Goal: Task Accomplishment & Management: Manage account settings

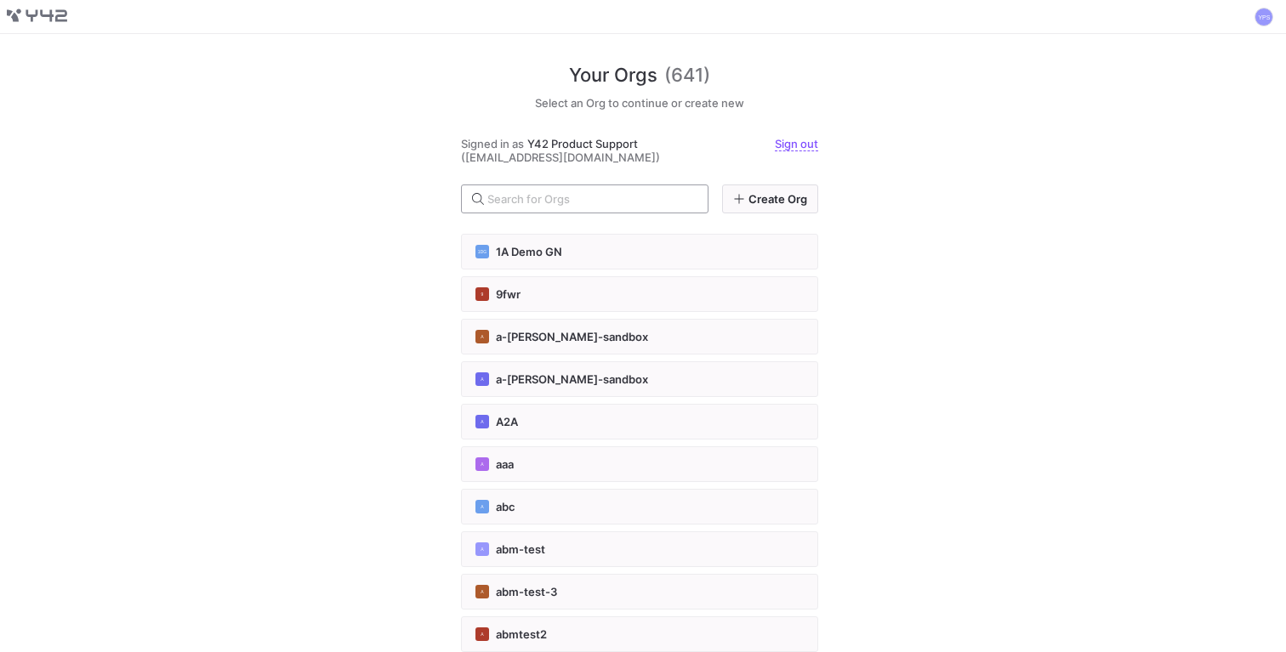
click at [548, 189] on div at bounding box center [590, 198] width 207 height 27
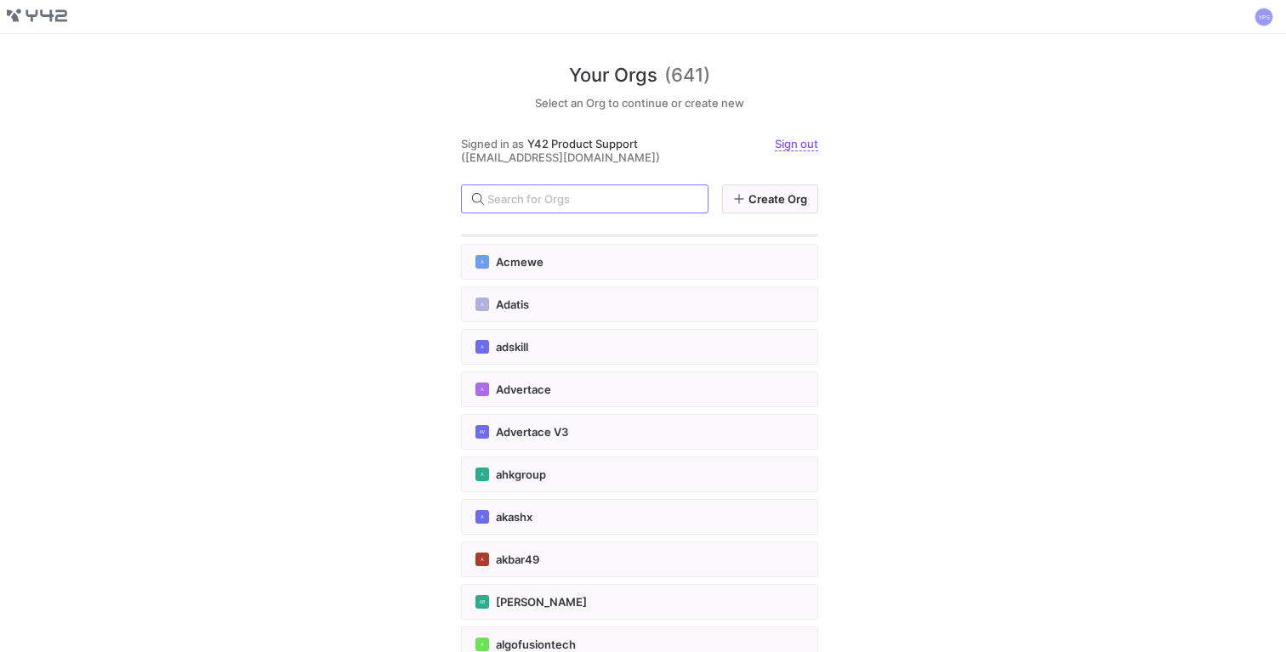
scroll to position [748, 0]
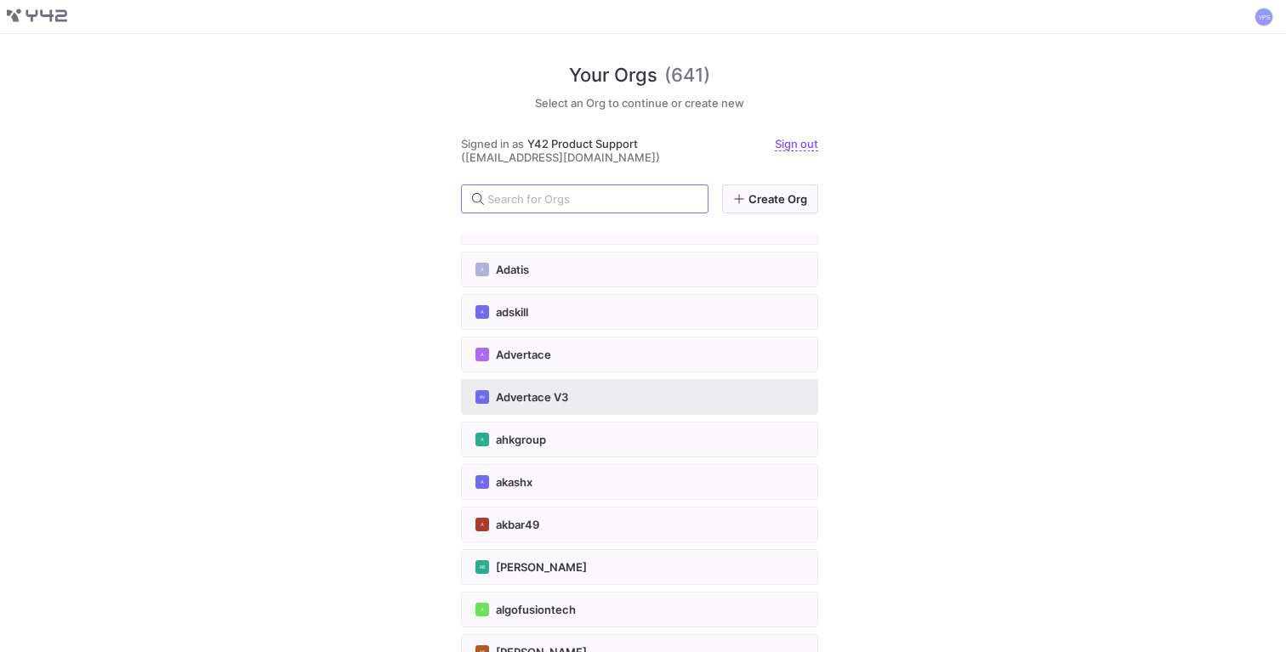
click at [544, 394] on span "Advertace V3" at bounding box center [532, 397] width 72 height 14
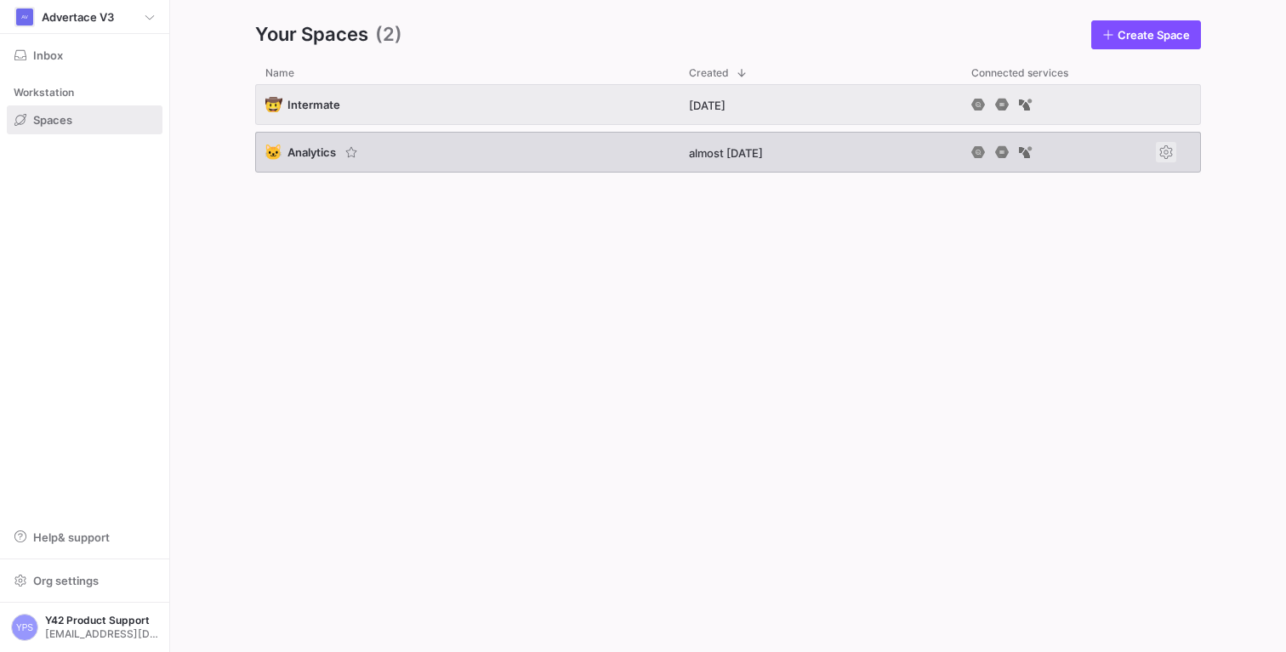
click at [1165, 152] on span "Press SPACE to select this row." at bounding box center [1166, 152] width 20 height 20
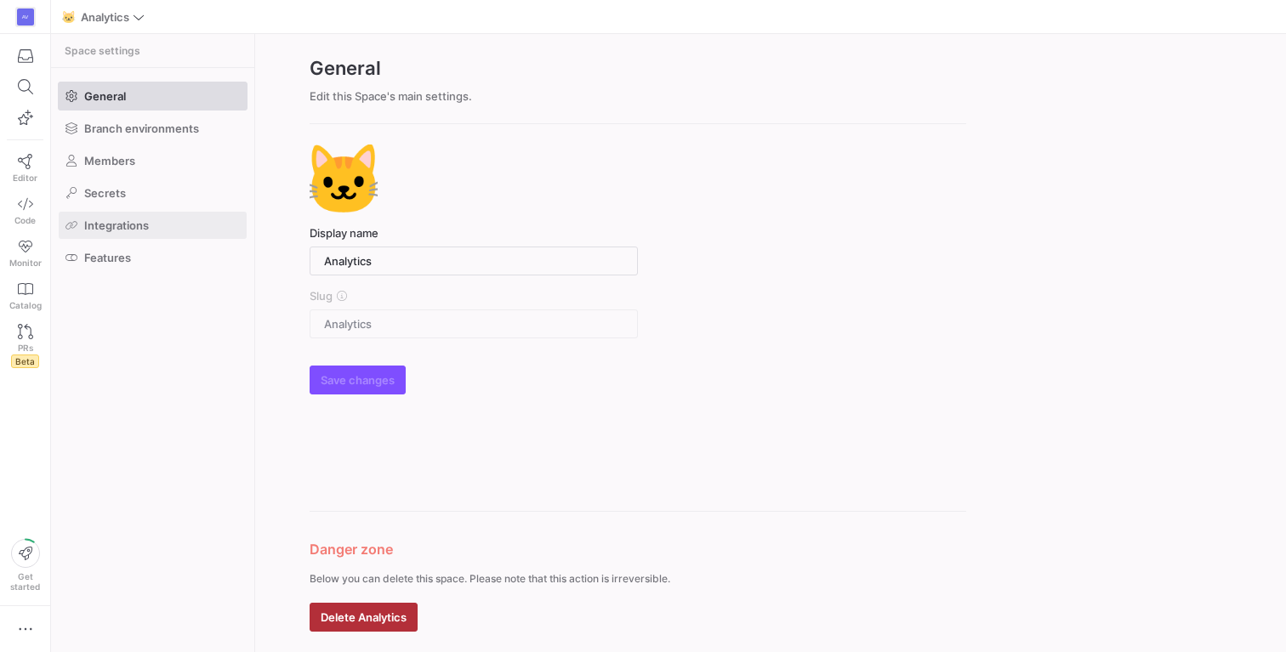
click at [117, 231] on span "Integrations" at bounding box center [116, 226] width 65 height 14
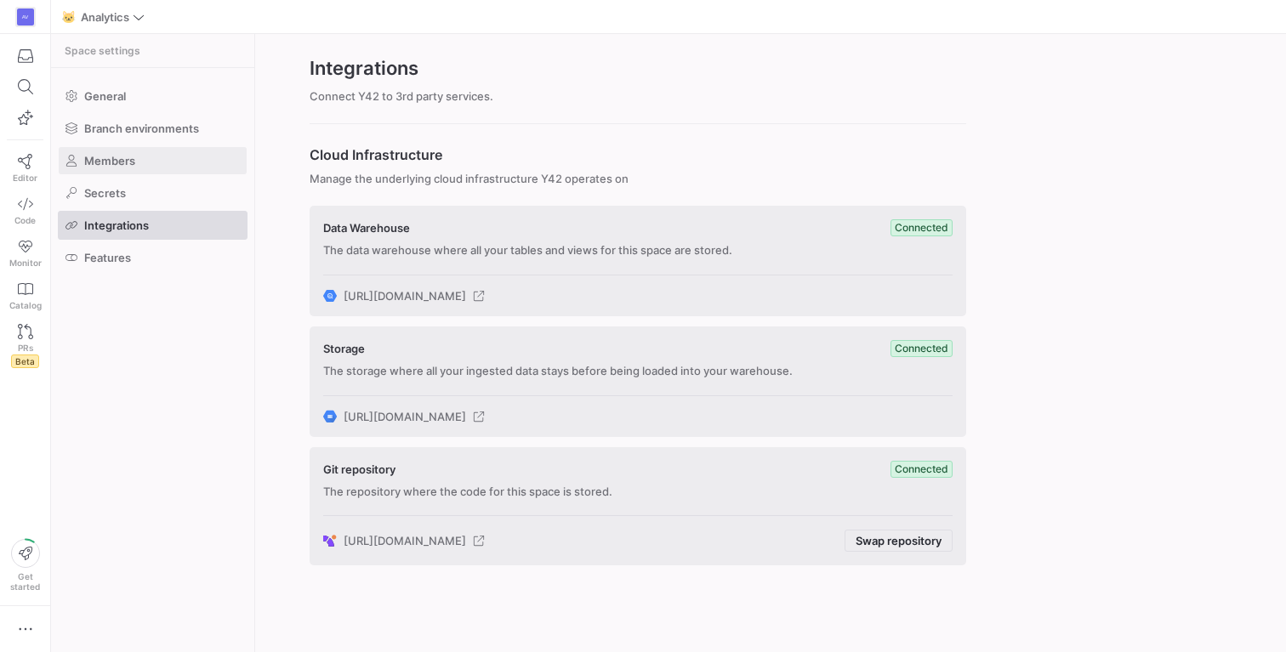
click at [126, 153] on span at bounding box center [153, 160] width 188 height 27
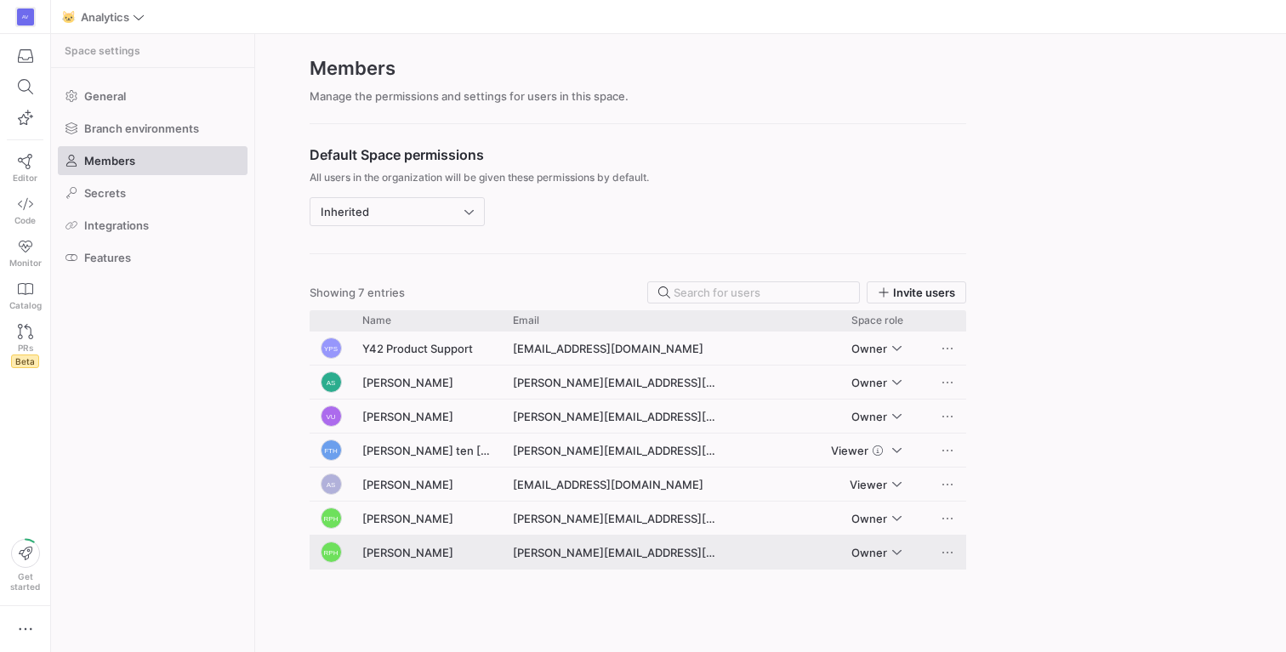
click at [390, 558] on div "[PERSON_NAME]" at bounding box center [427, 552] width 151 height 33
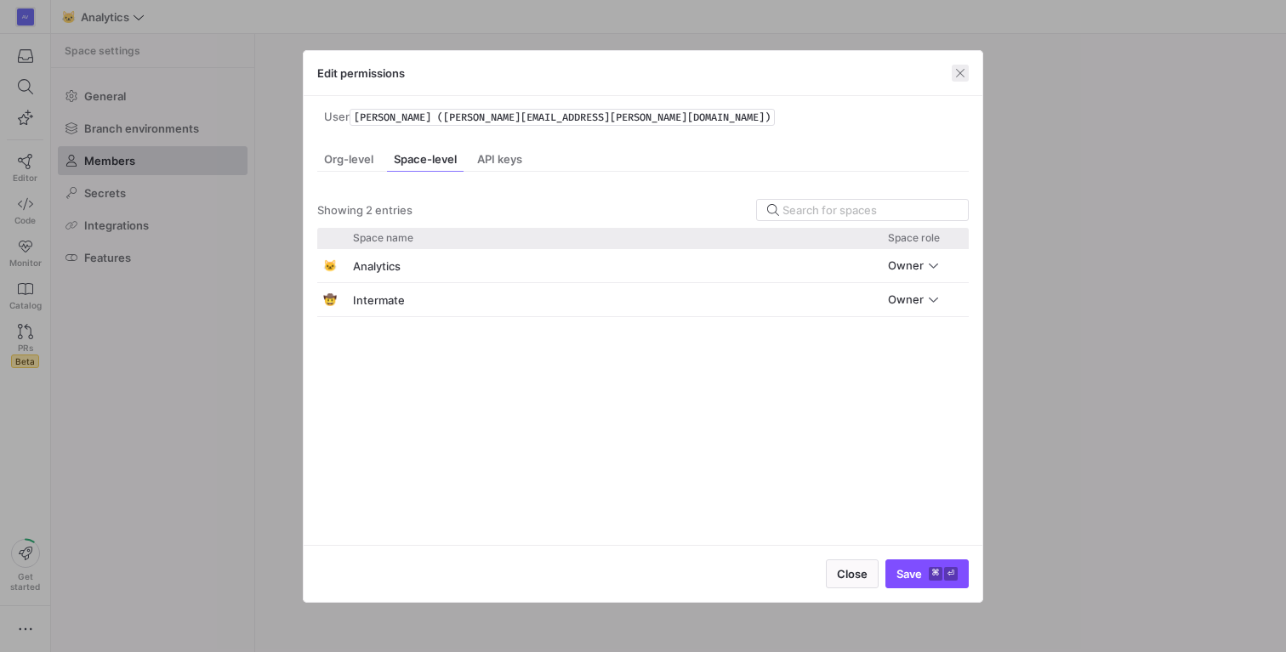
click at [957, 76] on span "button" at bounding box center [960, 73] width 17 height 17
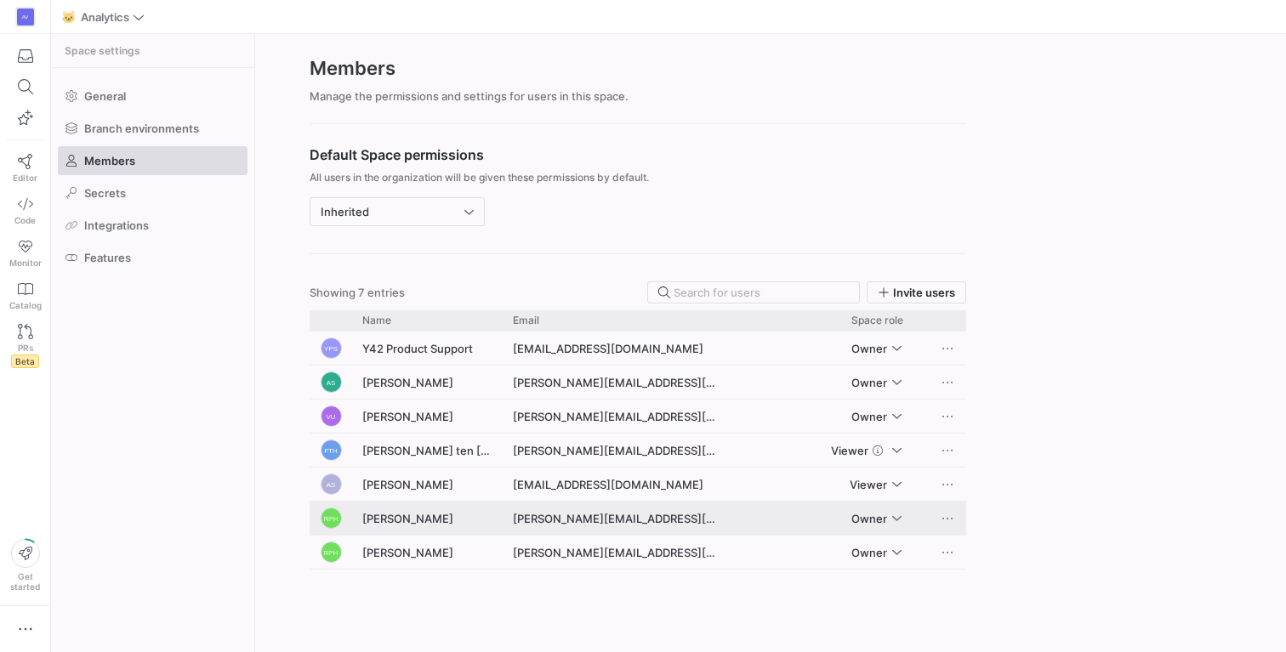
click at [489, 523] on div "[PERSON_NAME]" at bounding box center [427, 518] width 151 height 33
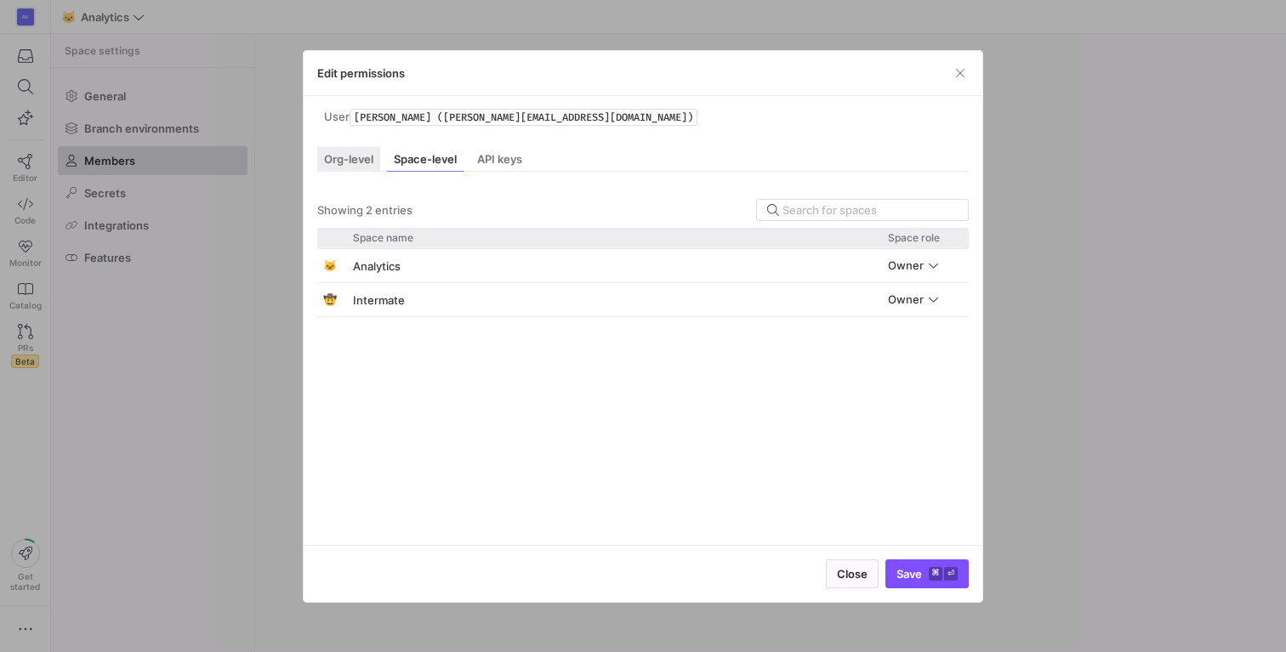
click at [337, 162] on span "Org-level" at bounding box center [348, 159] width 49 height 11
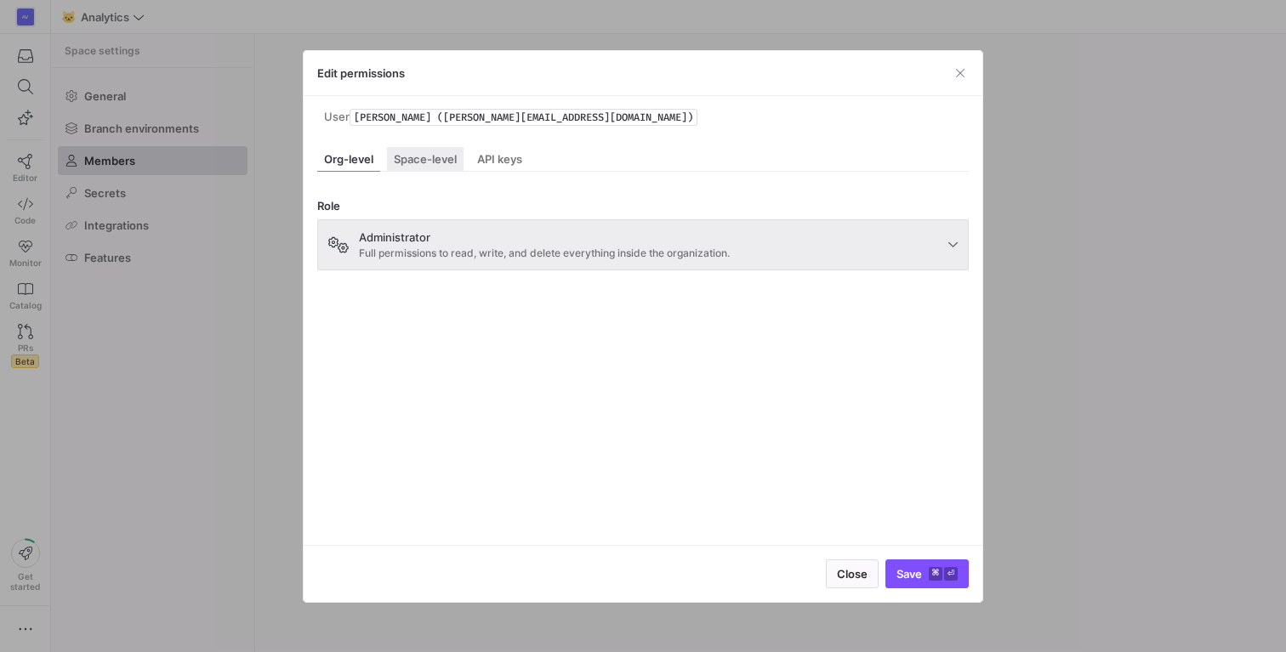
click at [425, 158] on span "Space-level" at bounding box center [425, 159] width 63 height 11
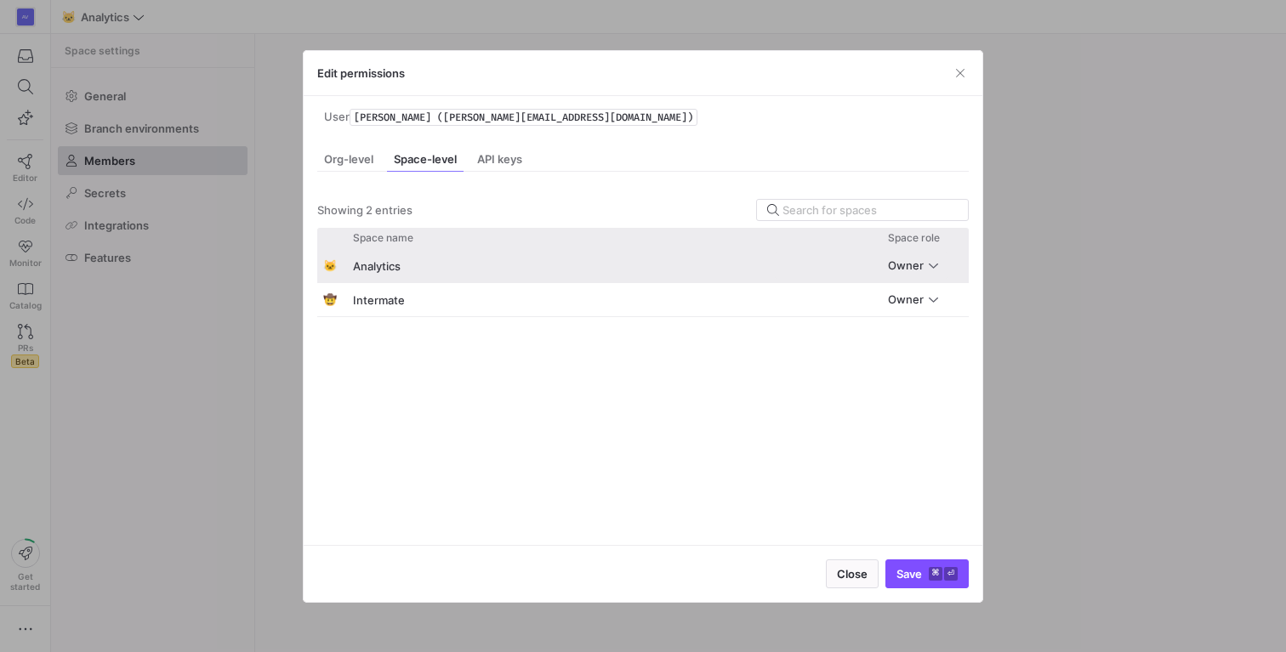
click at [915, 262] on span "Owner" at bounding box center [906, 266] width 36 height 14
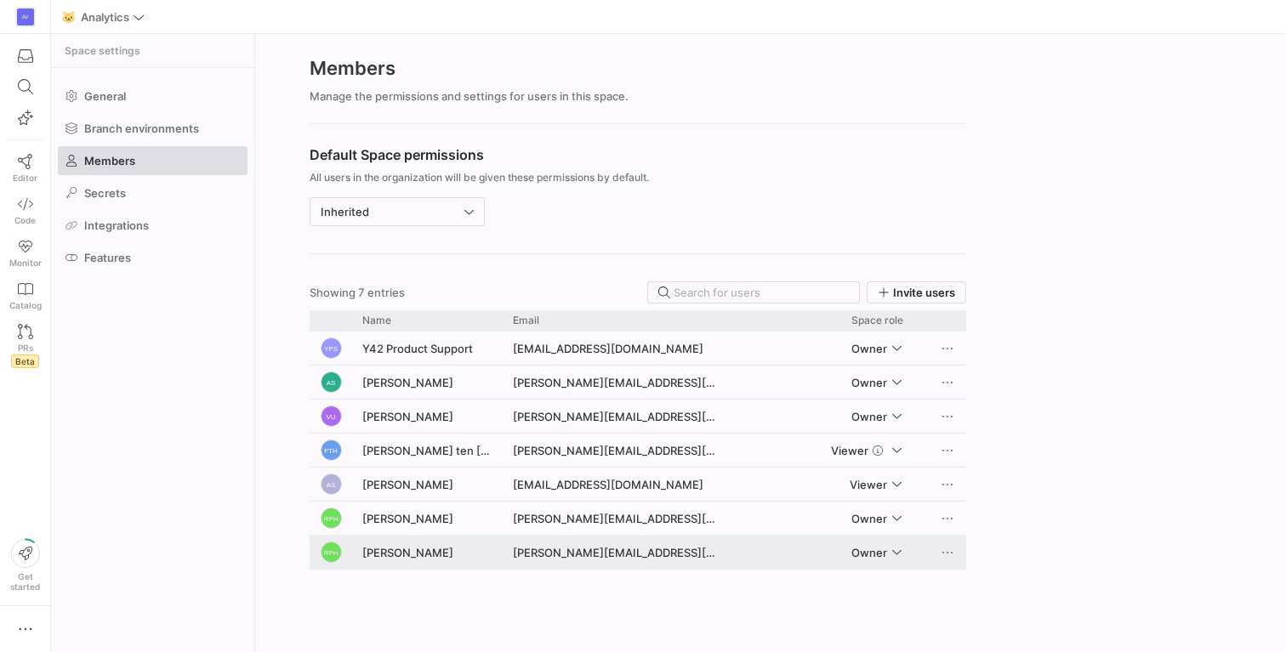
click at [461, 546] on div "[PERSON_NAME]" at bounding box center [427, 552] width 151 height 33
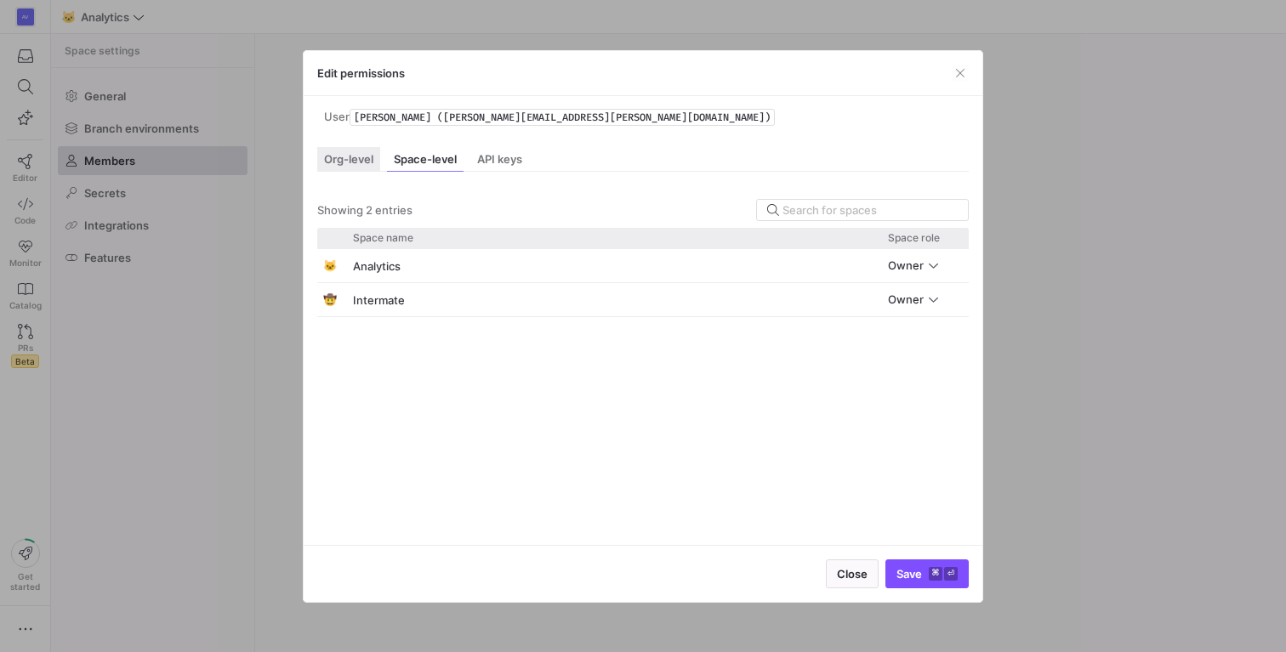
click at [362, 154] on span "Org-level" at bounding box center [348, 159] width 49 height 11
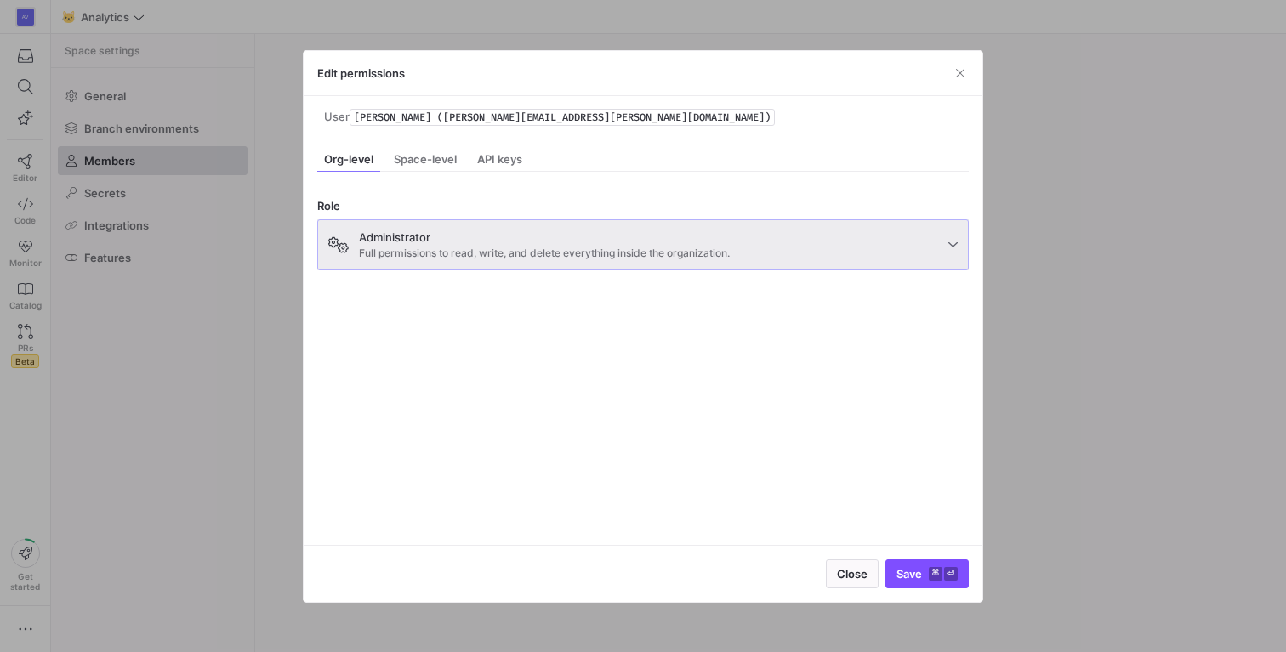
click at [511, 243] on div "Administrator Full permissions to read, write, and delete everything inside the…" at bounding box center [544, 245] width 371 height 29
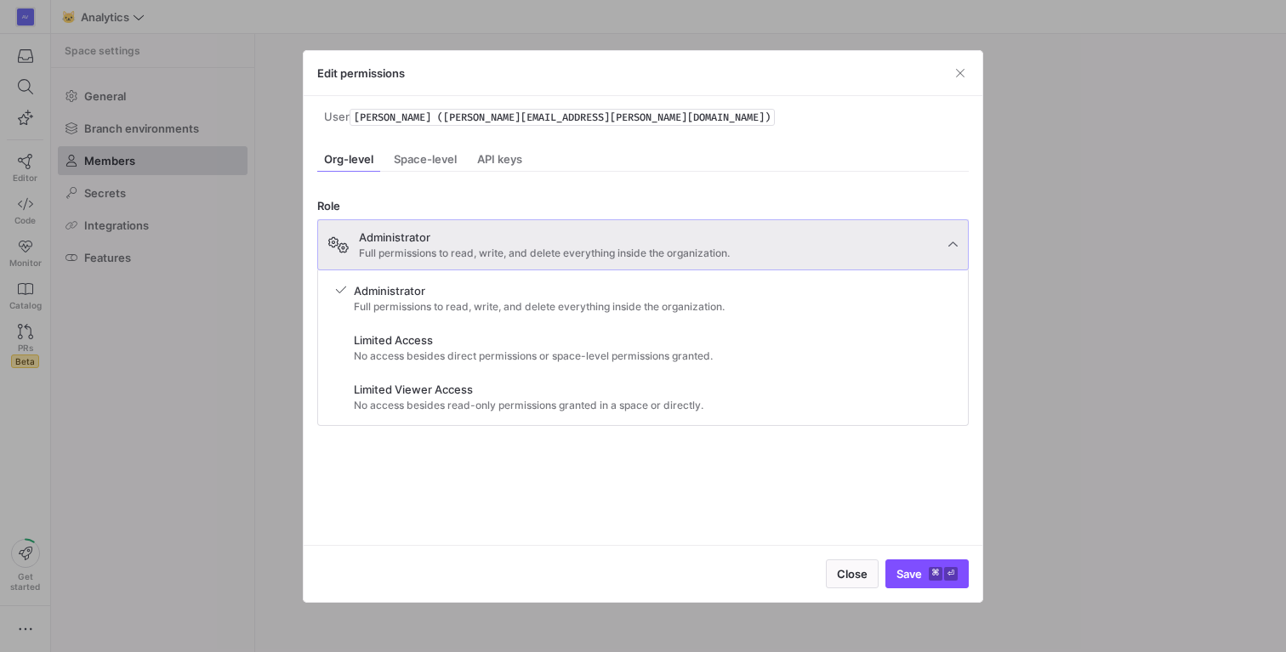
click at [686, 179] on div at bounding box center [643, 326] width 1286 height 652
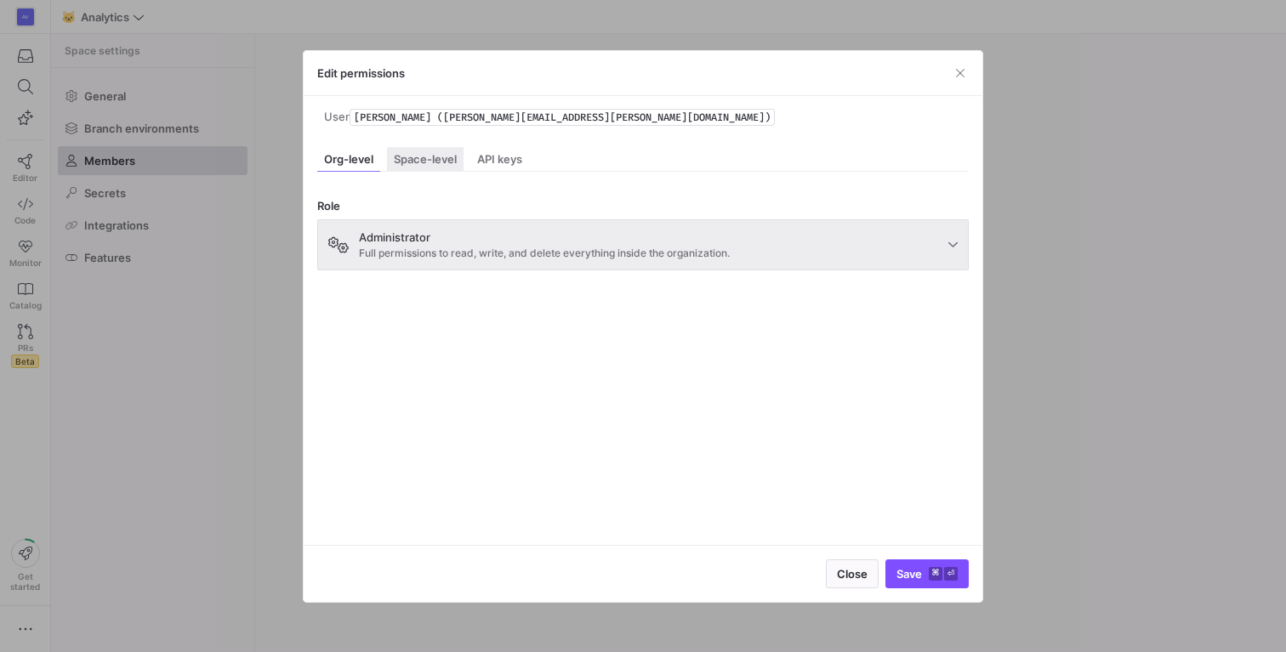
click at [424, 156] on span "Space-level" at bounding box center [425, 159] width 63 height 11
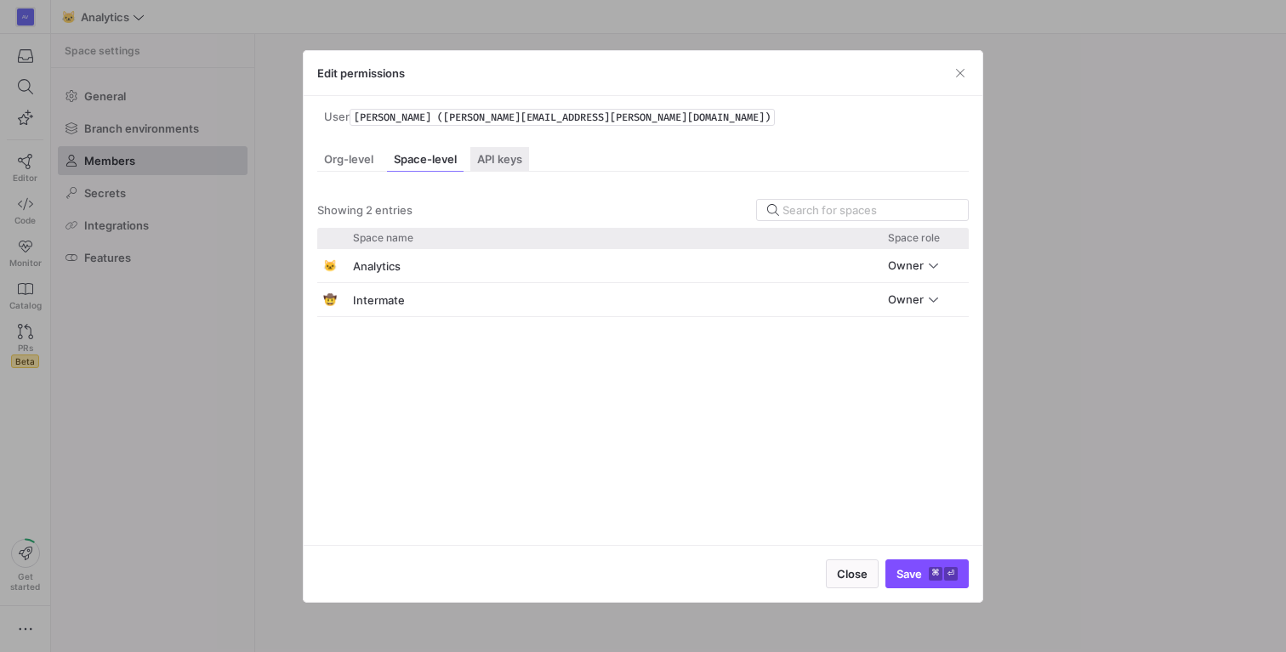
click at [522, 162] on span "API keys" at bounding box center [499, 159] width 45 height 11
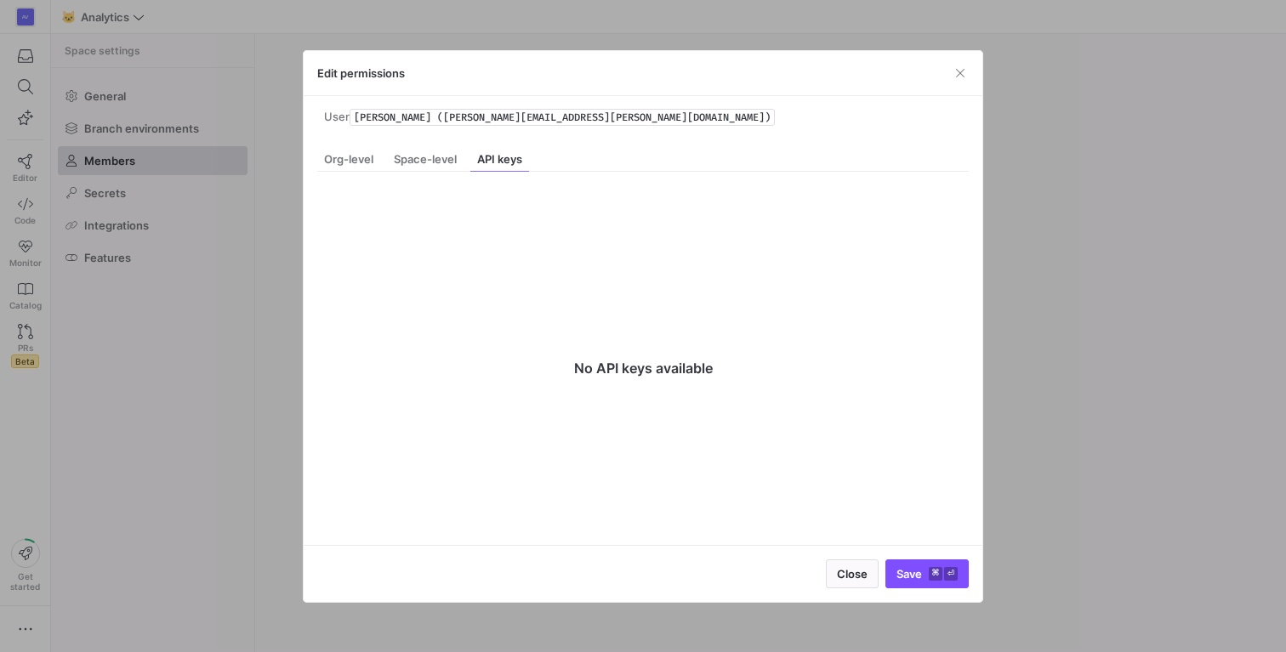
click at [464, 167] on div "Org-level Space-level API keys" at bounding box center [643, 159] width 652 height 25
click at [441, 164] on span "Space-level" at bounding box center [425, 159] width 63 height 11
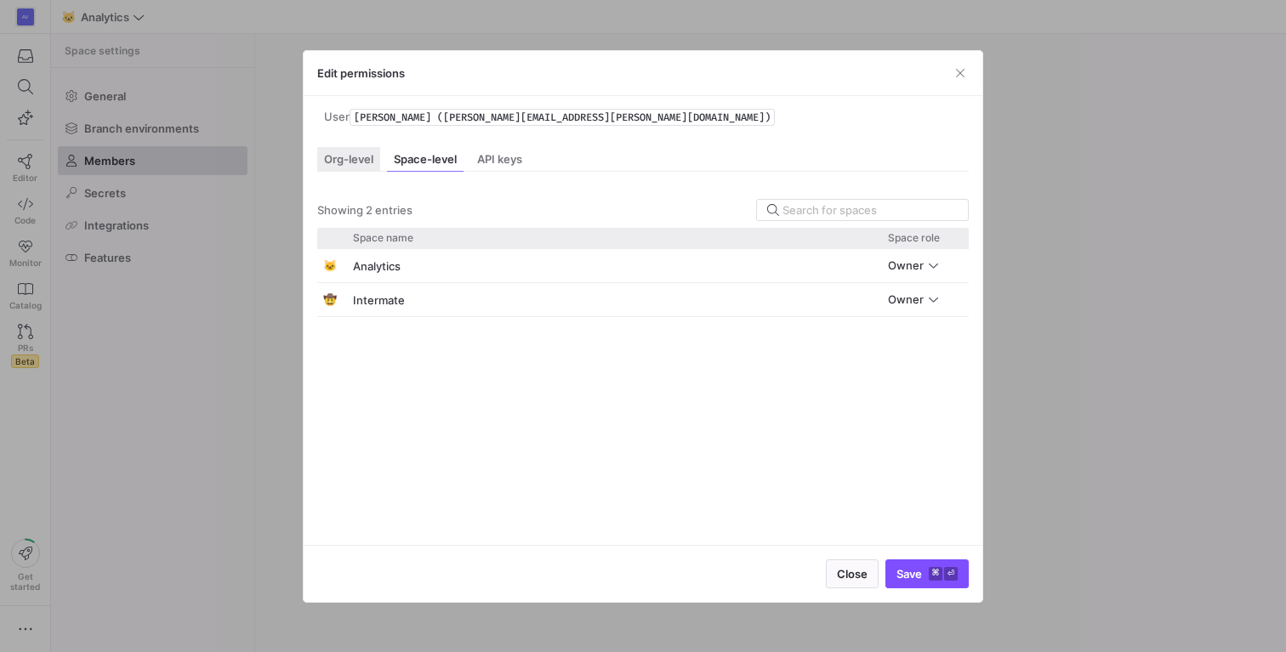
click at [352, 163] on span "Org-level" at bounding box center [348, 159] width 49 height 11
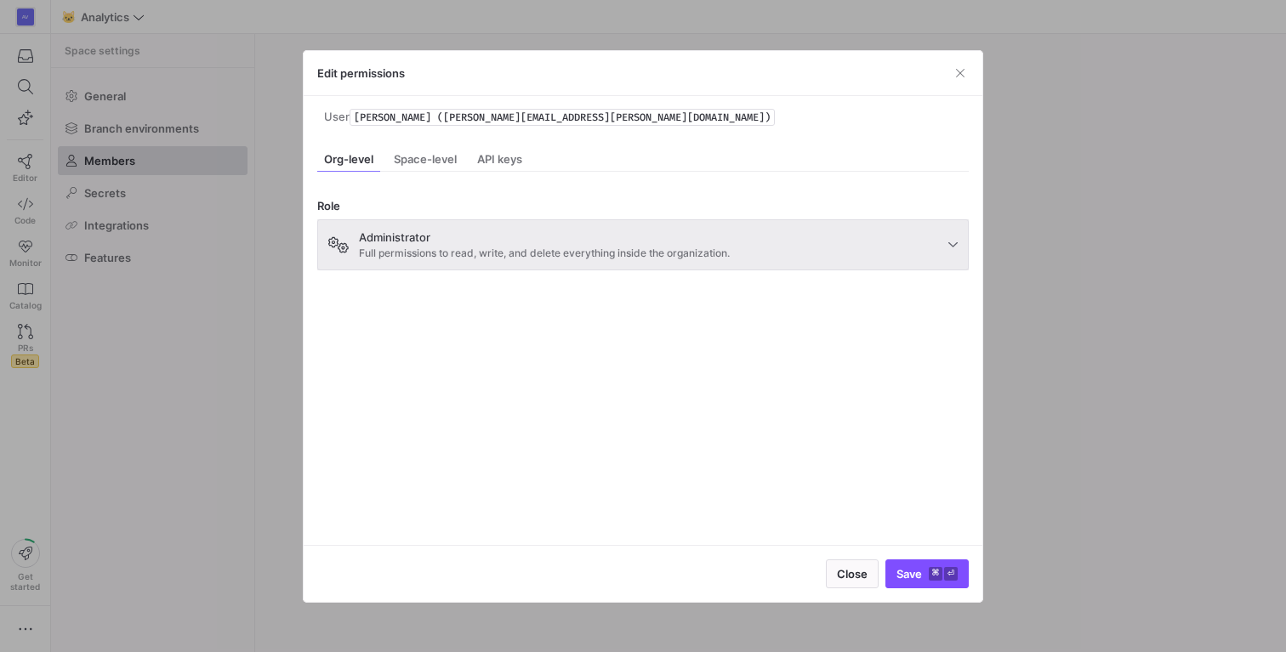
drag, startPoint x: 480, startPoint y: 114, endPoint x: 631, endPoint y: 117, distance: 151.4
click at [631, 117] on span "[PERSON_NAME] ([PERSON_NAME][EMAIL_ADDRESS][PERSON_NAME][DOMAIN_NAME])" at bounding box center [562, 117] width 425 height 17
click at [965, 76] on span "button" at bounding box center [960, 73] width 17 height 17
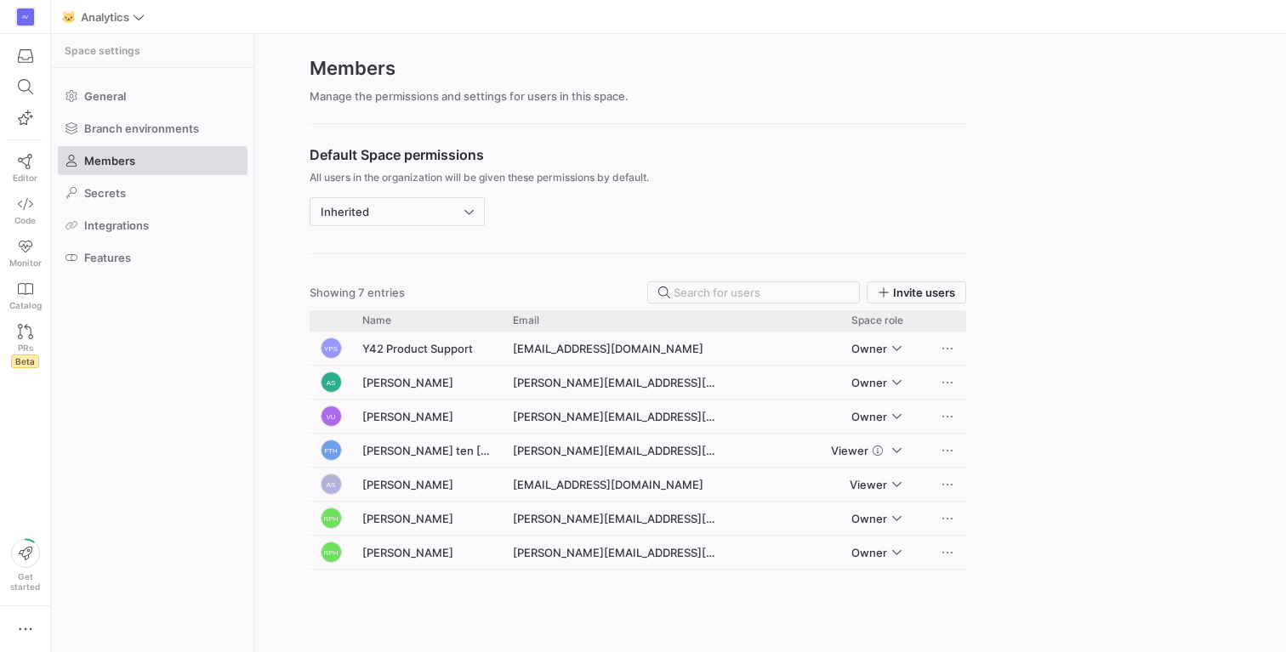
click at [138, 166] on span at bounding box center [153, 160] width 188 height 27
click at [138, 164] on span at bounding box center [153, 160] width 188 height 27
click at [101, 87] on span at bounding box center [153, 96] width 188 height 27
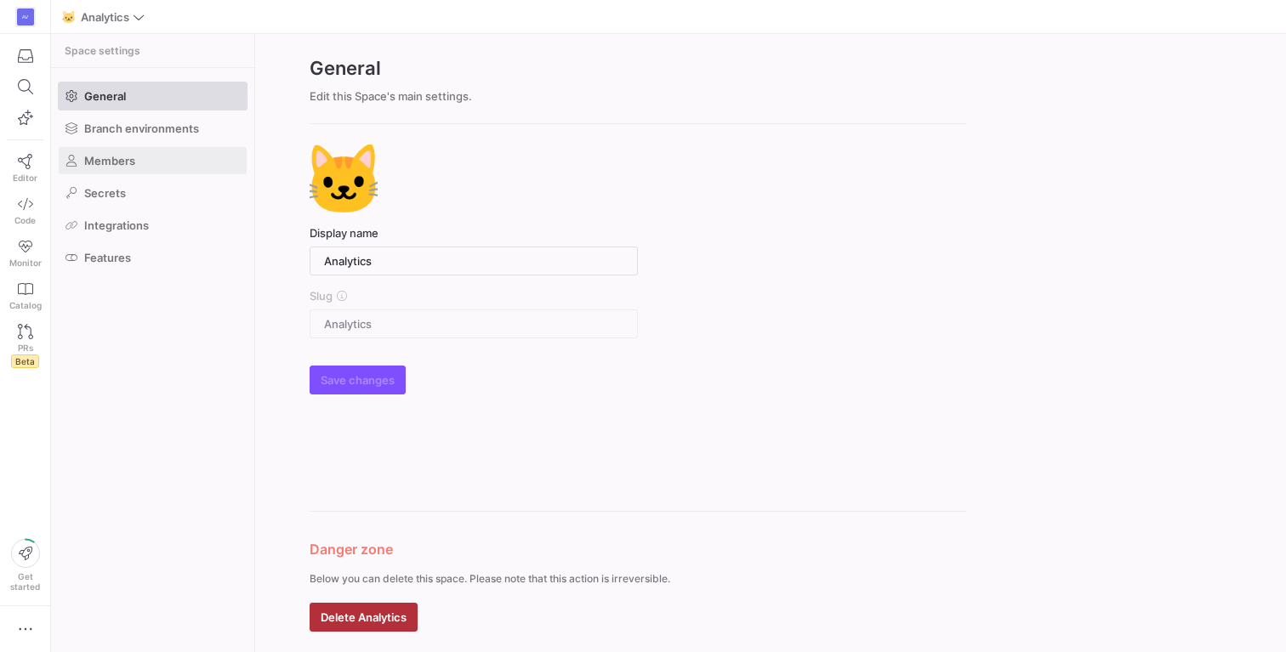
click at [131, 155] on span "Members" at bounding box center [109, 161] width 51 height 14
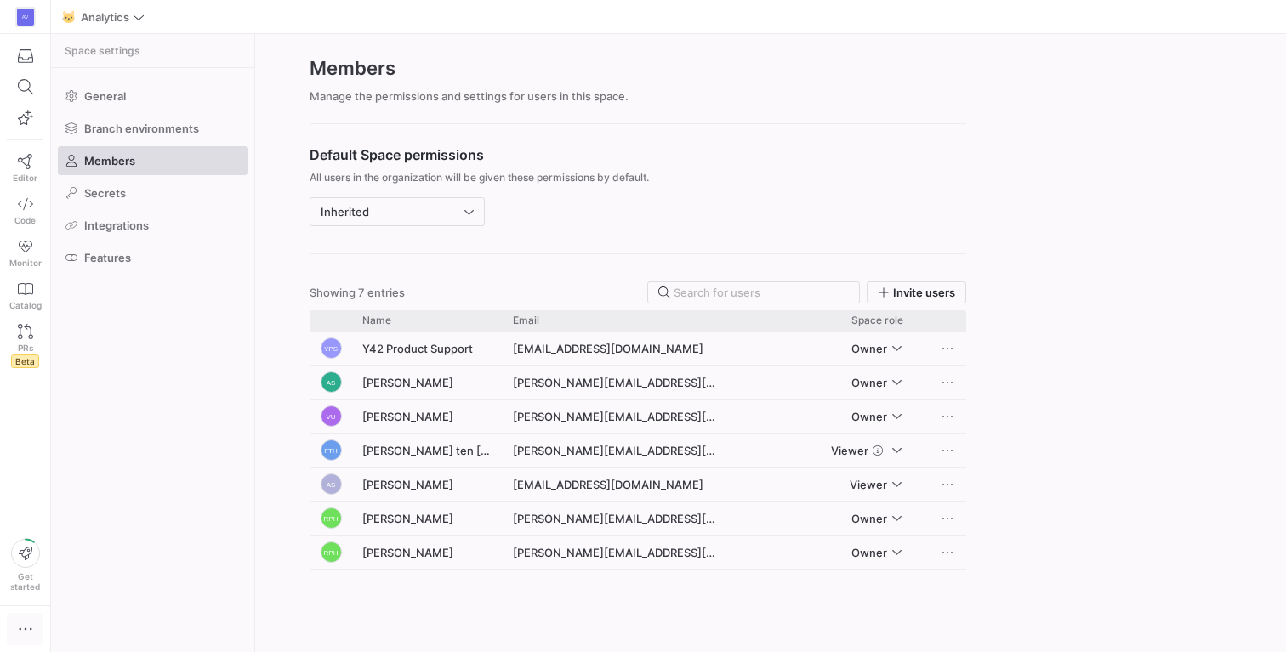
click at [20, 621] on icon "button" at bounding box center [25, 629] width 17 height 17
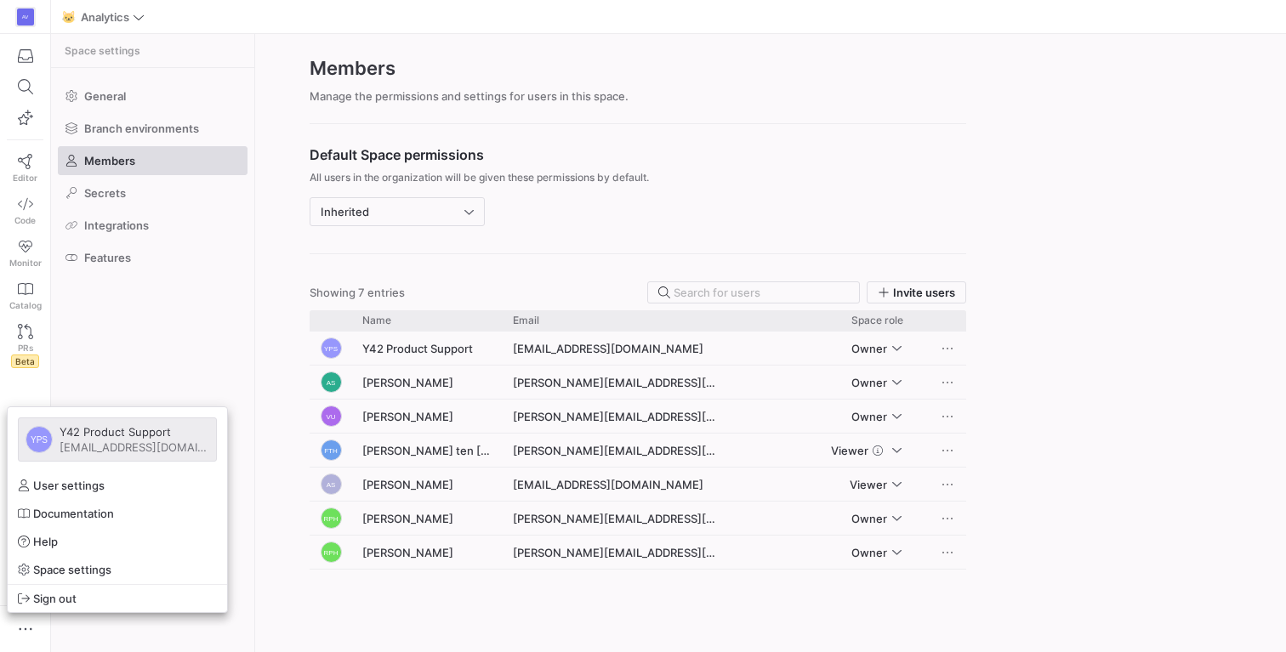
click at [108, 268] on div at bounding box center [643, 326] width 1286 height 652
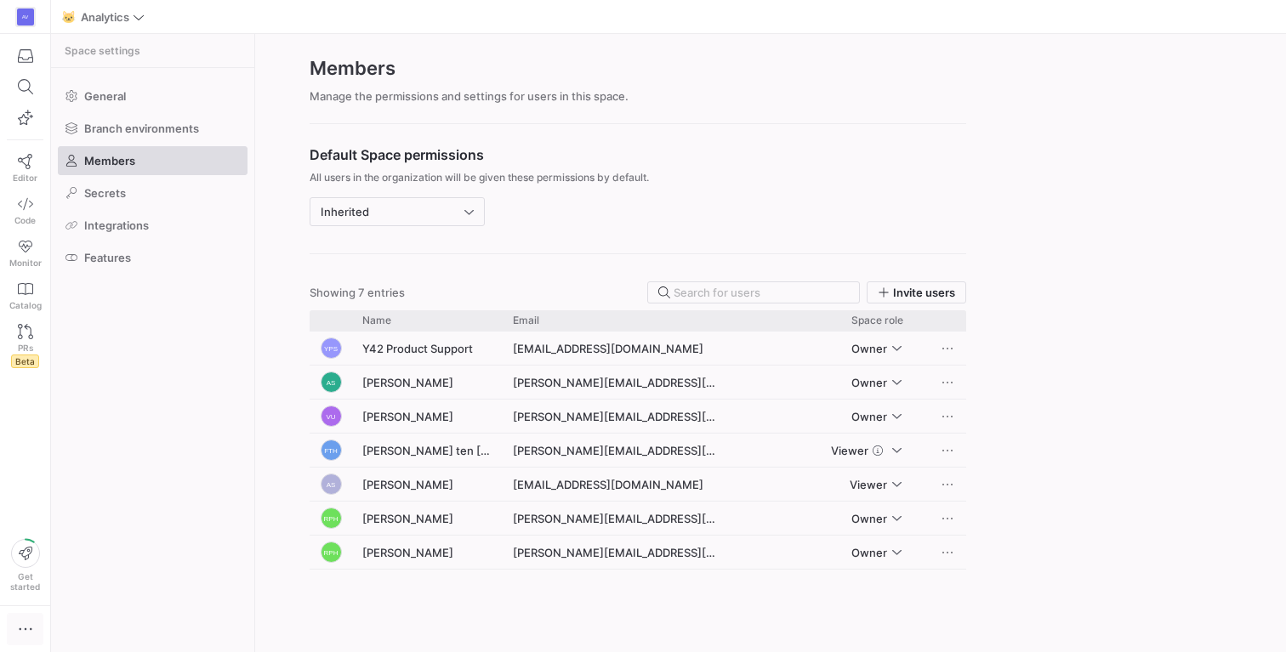
click at [22, 627] on icon "button" at bounding box center [25, 629] width 17 height 17
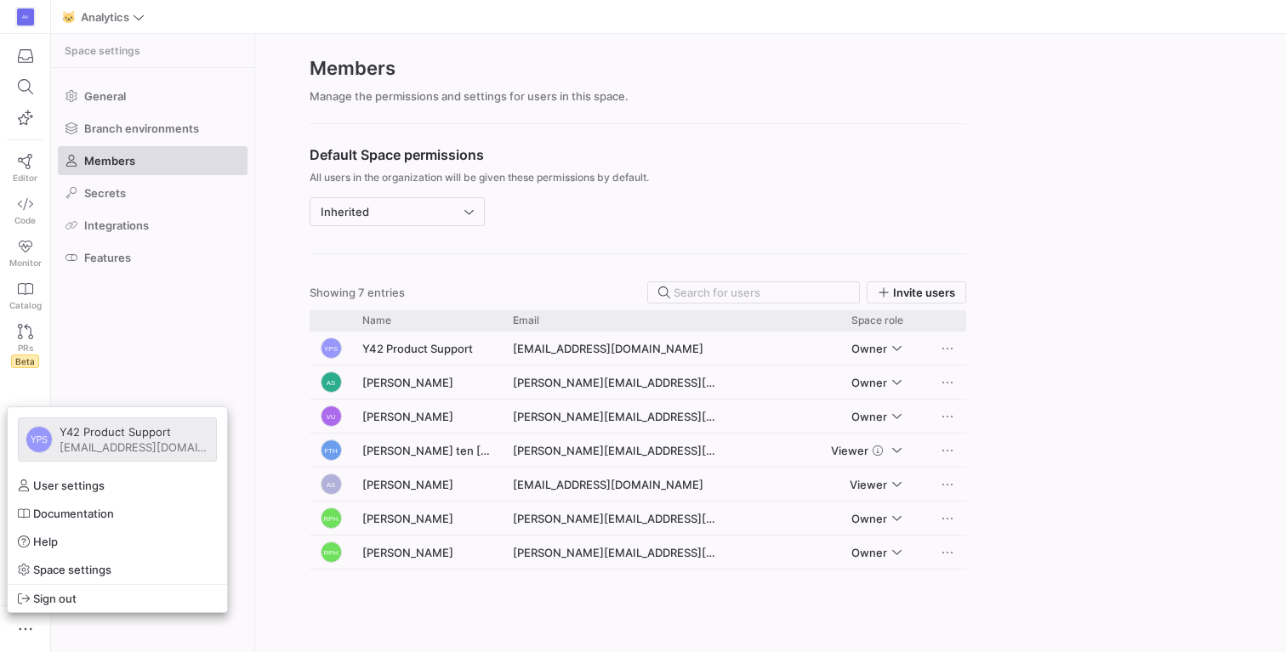
click at [21, 7] on div at bounding box center [643, 326] width 1286 height 652
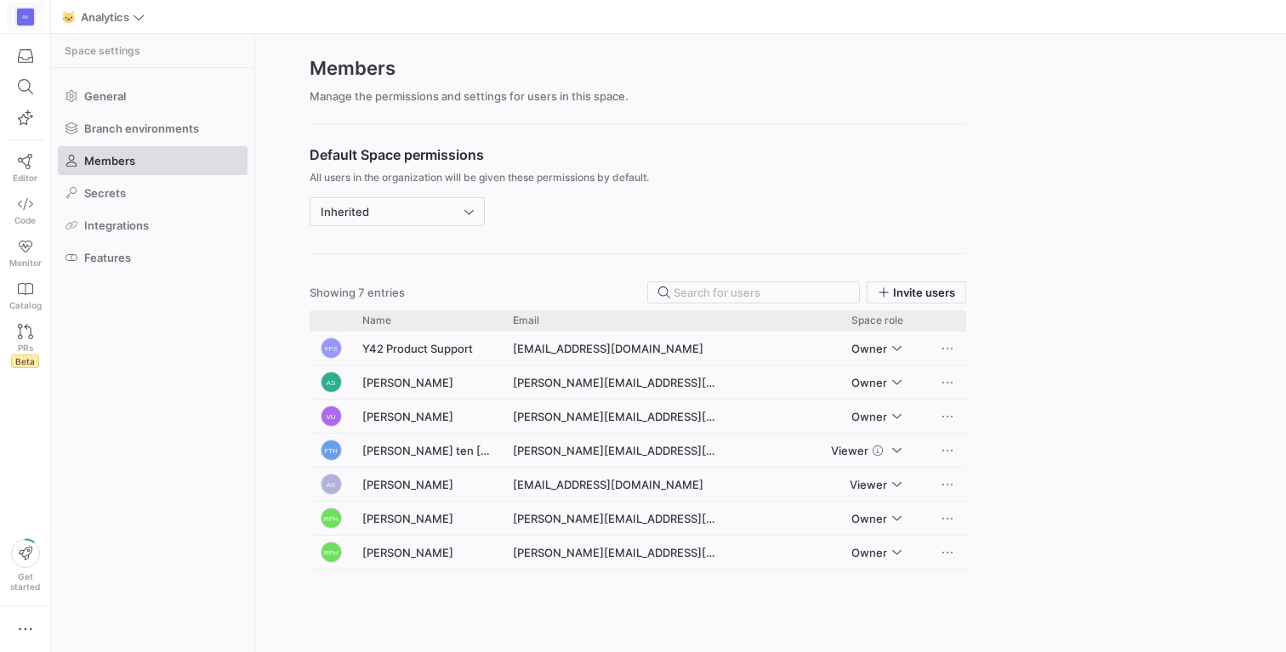
click at [26, 18] on div "AV" at bounding box center [25, 17] width 17 height 17
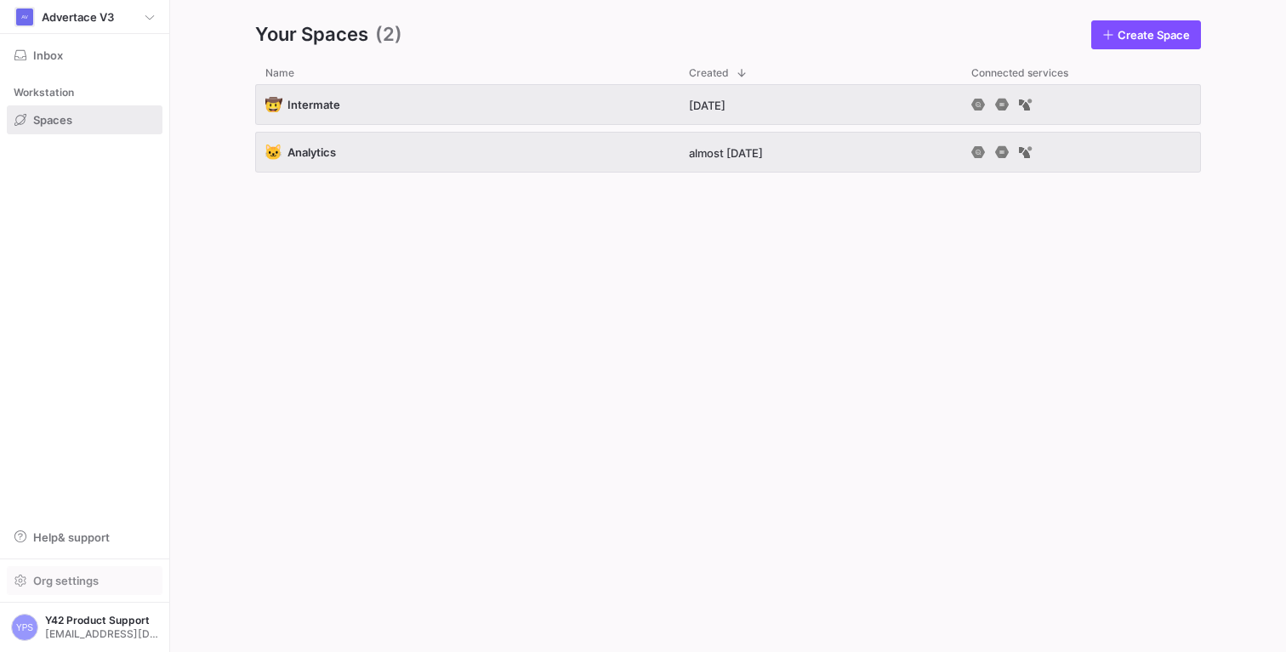
click at [45, 578] on span "Org settings" at bounding box center [66, 581] width 66 height 14
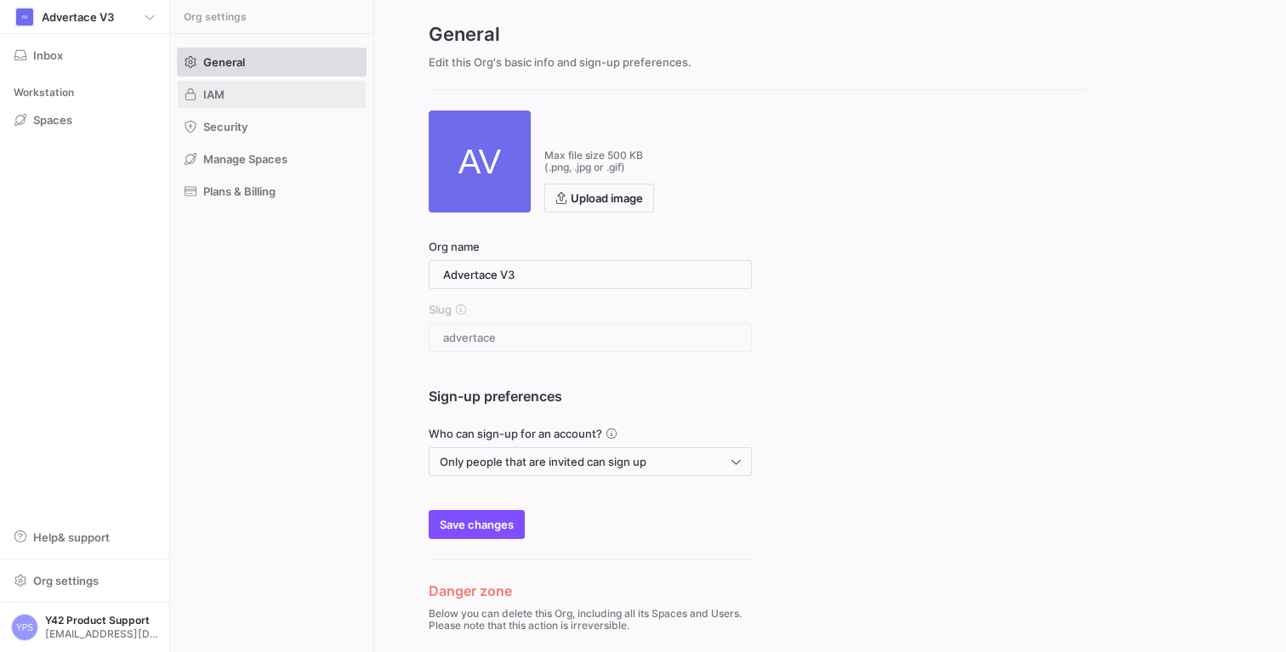
click at [231, 92] on span at bounding box center [272, 94] width 188 height 27
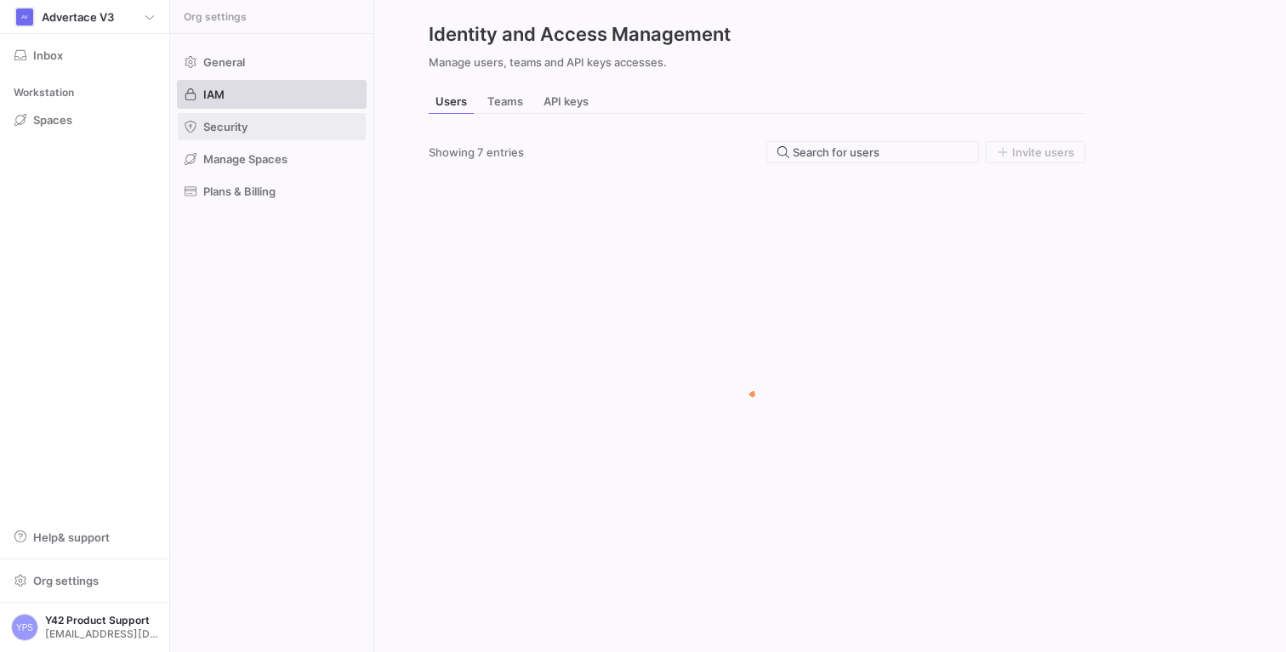
click at [240, 121] on span "Security" at bounding box center [225, 127] width 44 height 14
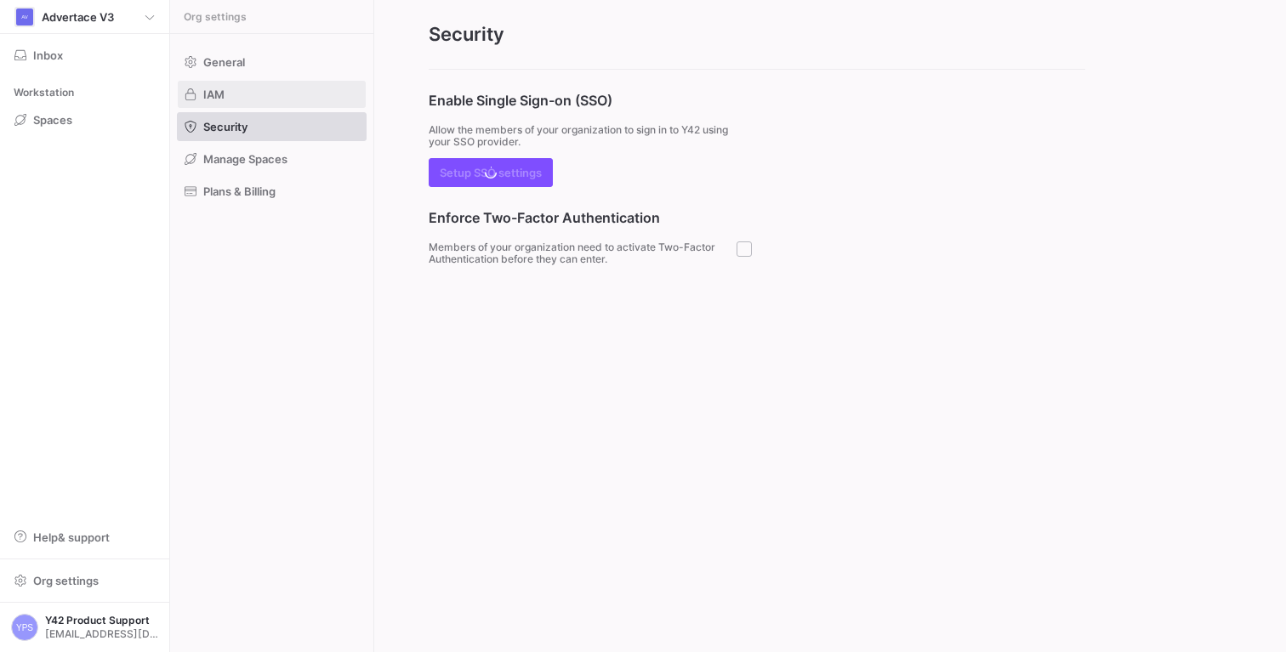
click at [241, 91] on span at bounding box center [272, 94] width 188 height 27
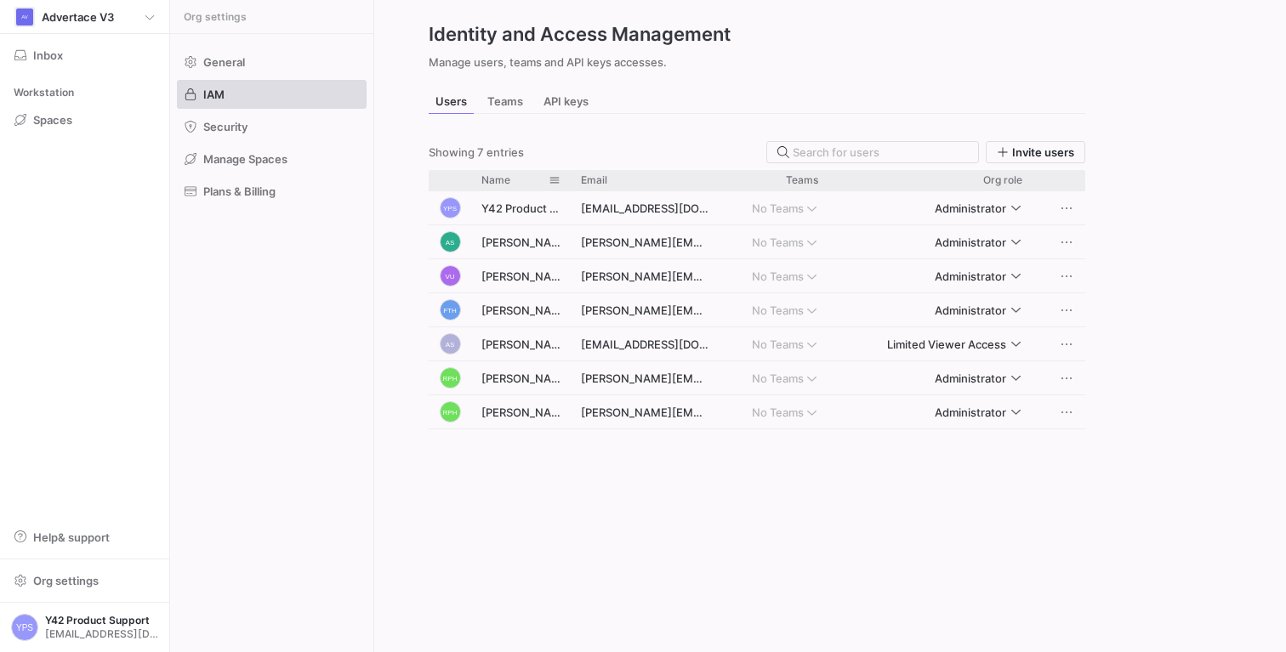
click at [567, 179] on div "Name" at bounding box center [521, 180] width 100 height 20
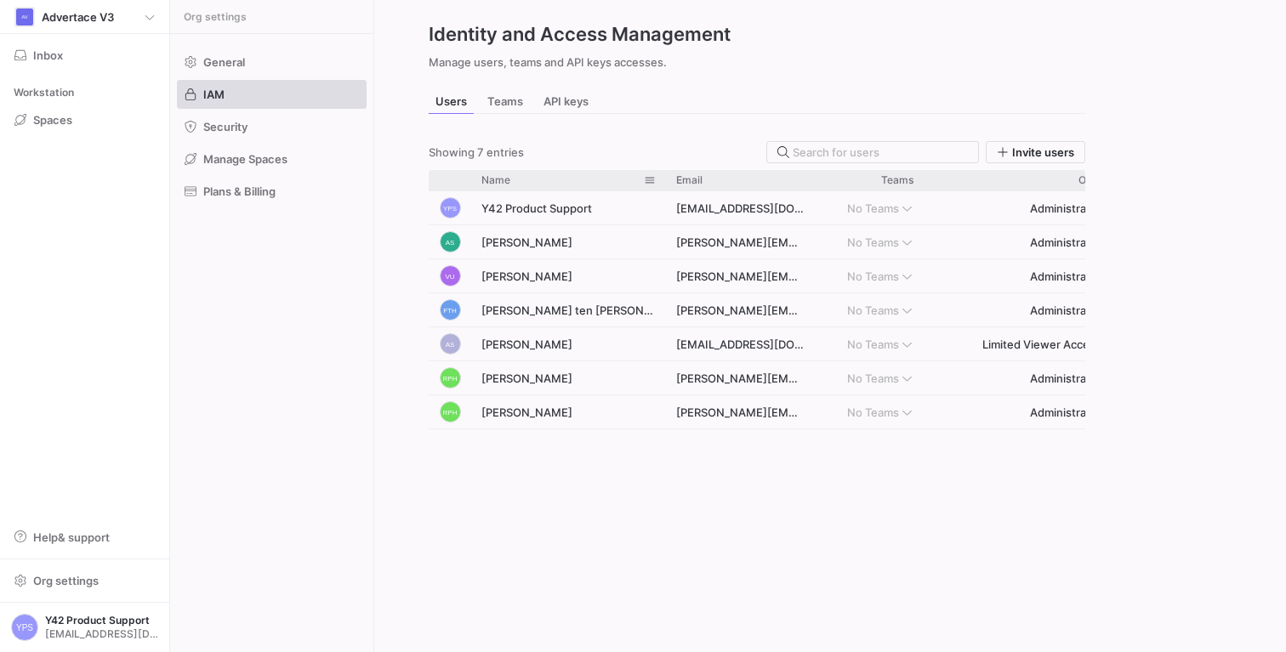
drag, startPoint x: 568, startPoint y: 179, endPoint x: 657, endPoint y: 183, distance: 88.5
click at [663, 183] on div at bounding box center [666, 180] width 7 height 20
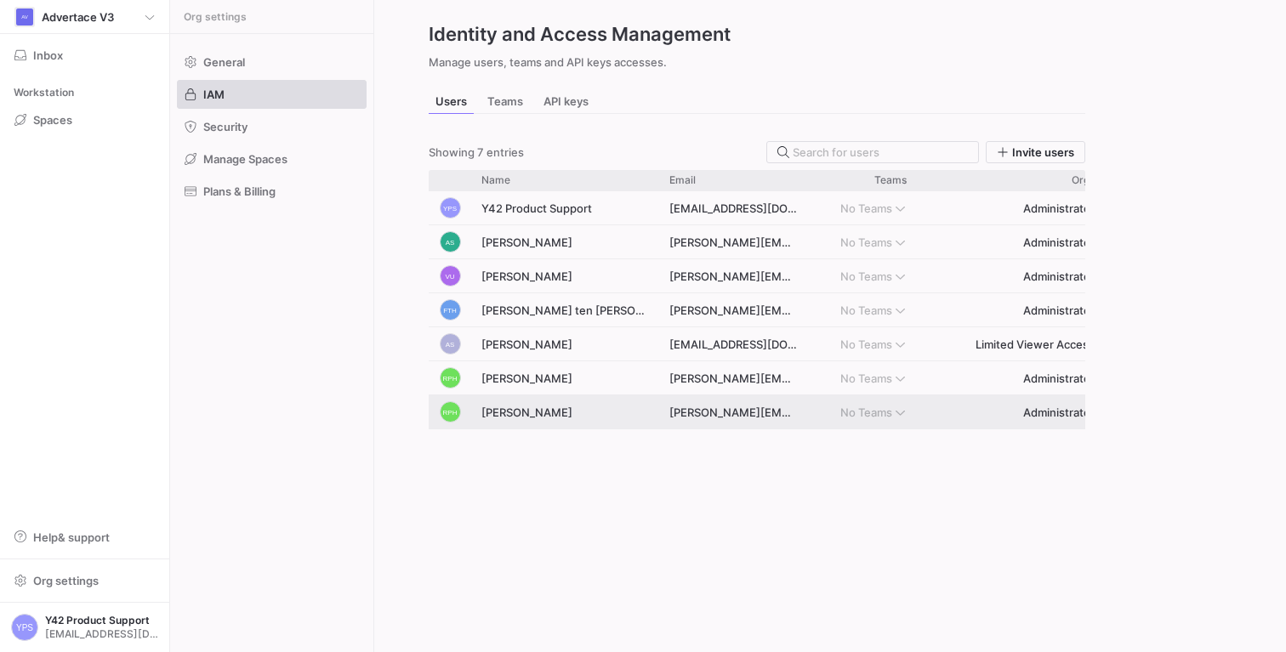
click at [528, 419] on div "[PERSON_NAME]" at bounding box center [565, 412] width 188 height 33
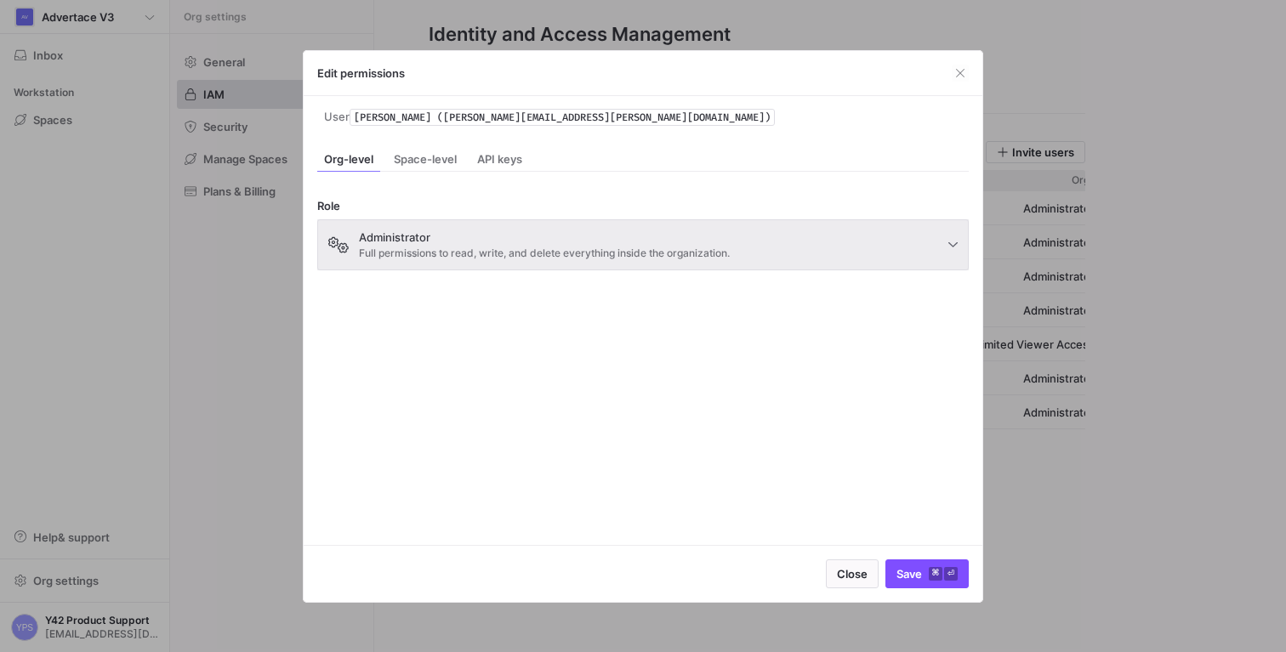
click at [457, 243] on div "Administrator Full permissions to read, write, and delete everything inside the…" at bounding box center [544, 245] width 371 height 29
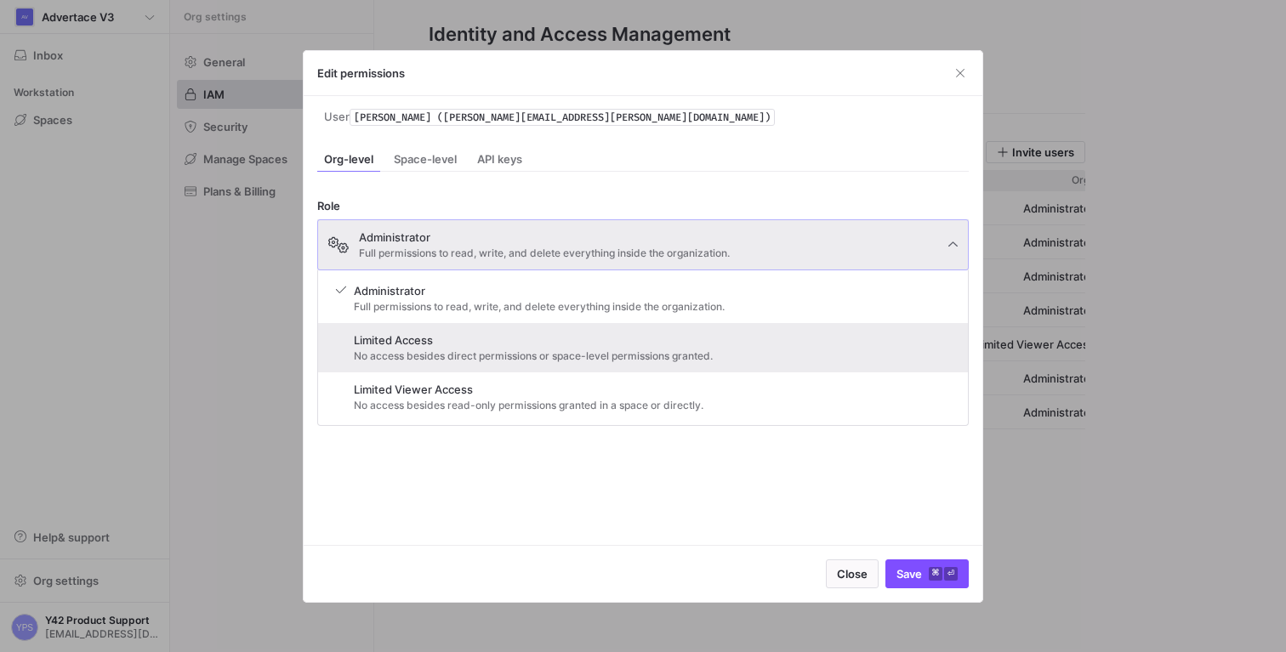
click at [417, 354] on span "No access besides direct permissions or space-level permissions granted." at bounding box center [533, 356] width 359 height 12
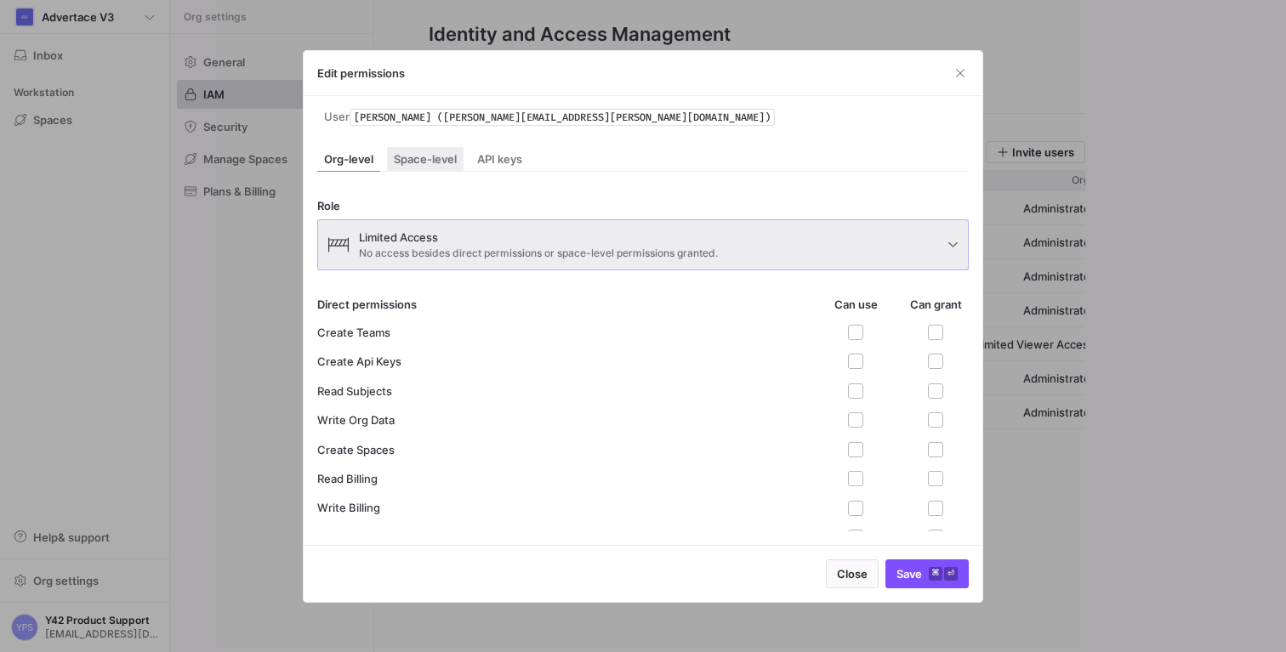
click at [409, 159] on span "Space-level" at bounding box center [425, 159] width 63 height 11
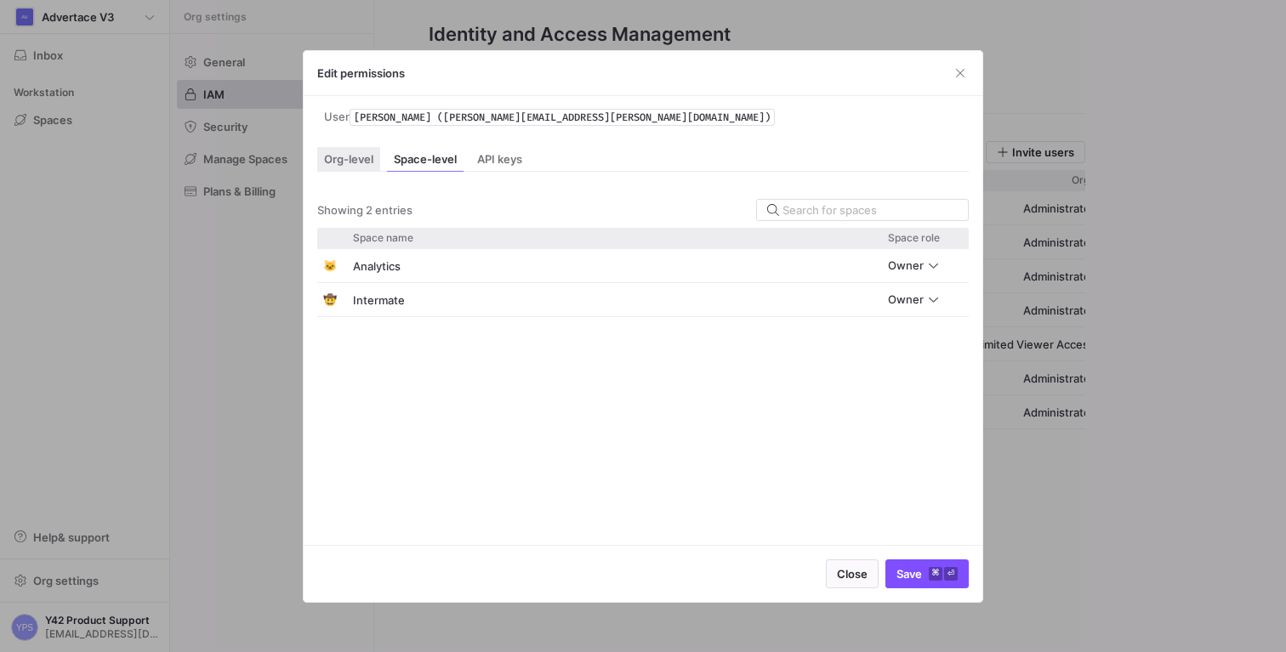
click at [350, 161] on span "Org-level" at bounding box center [348, 159] width 49 height 11
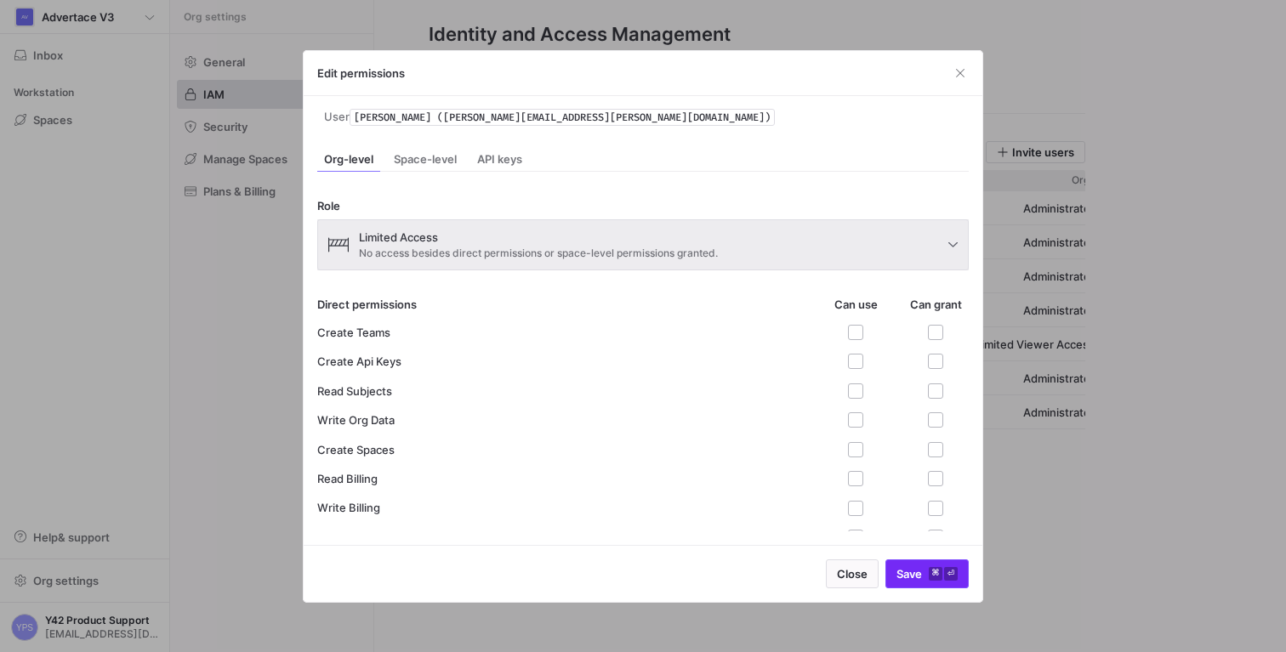
click at [919, 577] on span "Save ⌘ ⏎" at bounding box center [927, 574] width 61 height 14
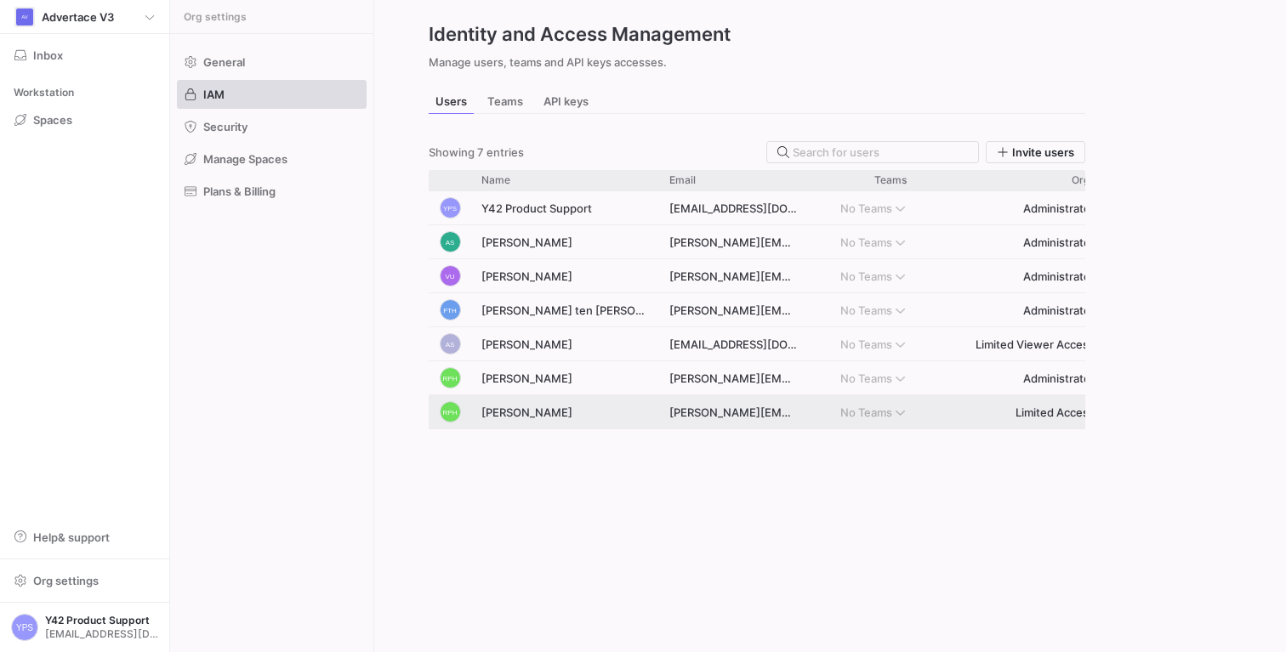
click at [544, 414] on div "[PERSON_NAME]" at bounding box center [565, 412] width 188 height 33
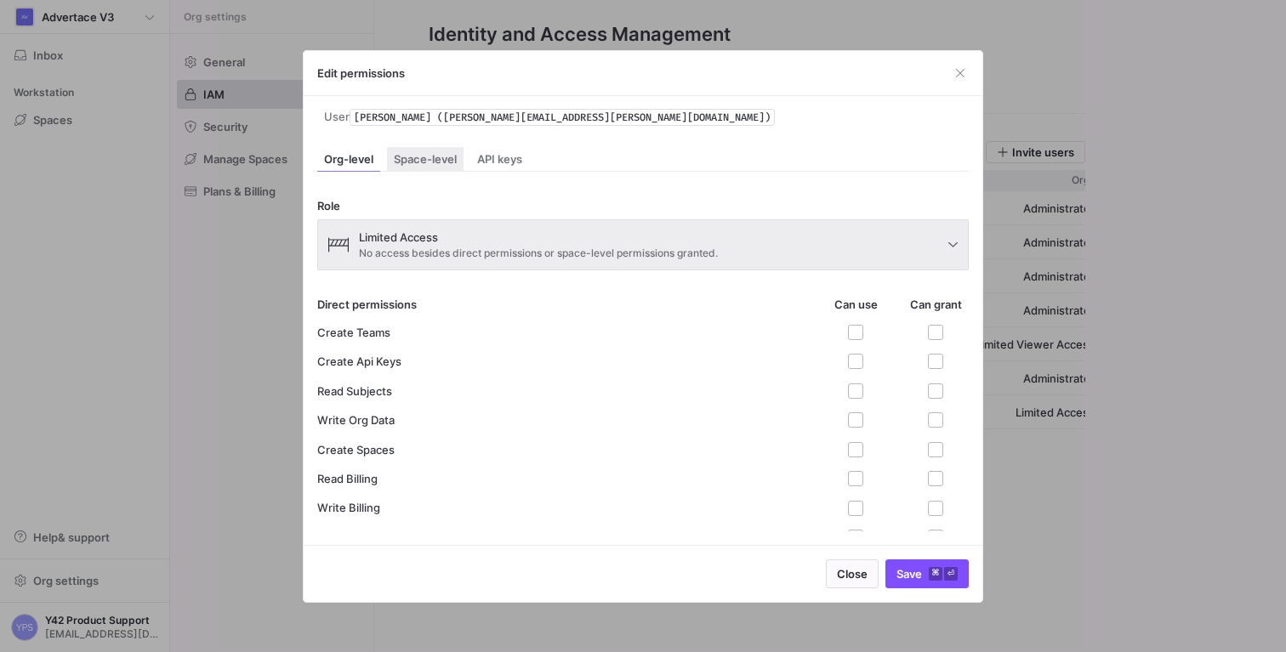
click at [401, 154] on span "Space-level" at bounding box center [425, 159] width 63 height 11
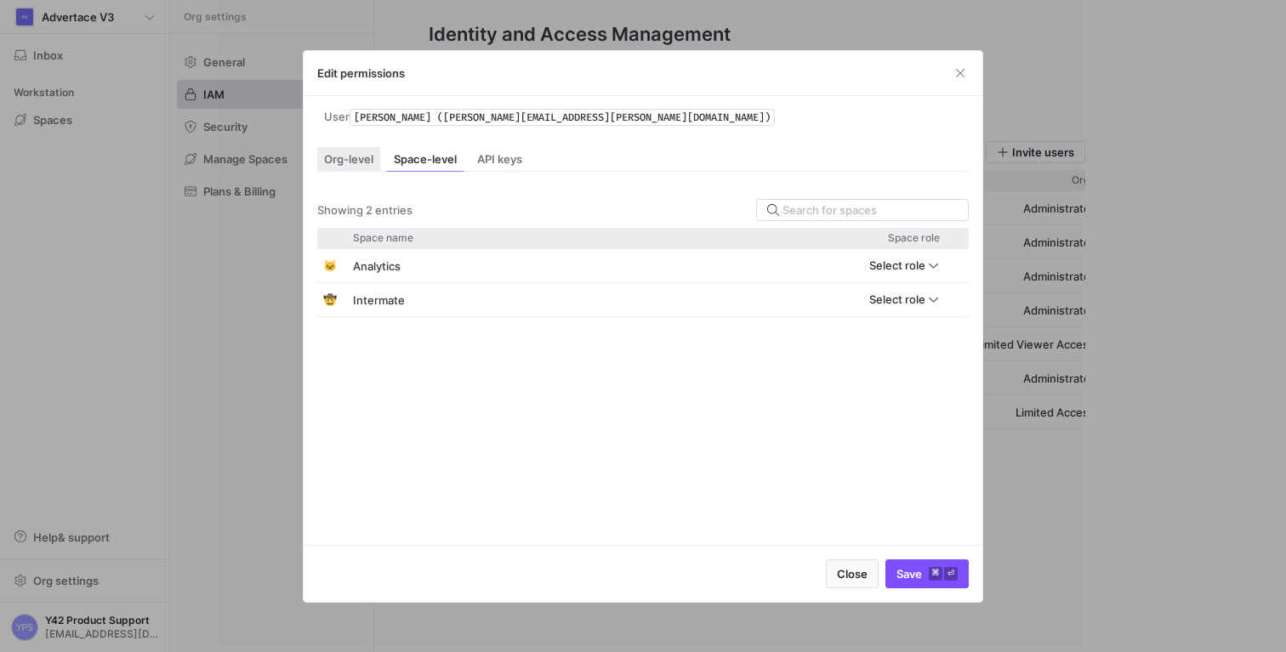
click at [356, 160] on span "Org-level" at bounding box center [348, 159] width 49 height 11
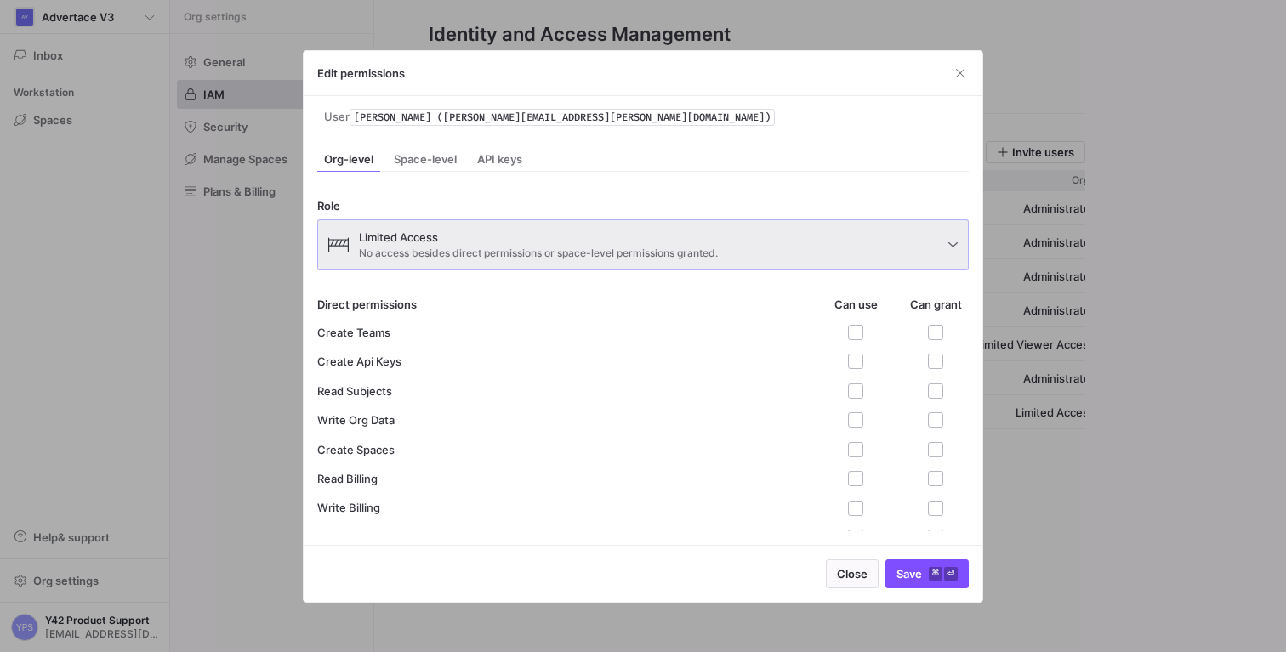
click at [482, 235] on span "Limited Access" at bounding box center [538, 238] width 359 height 14
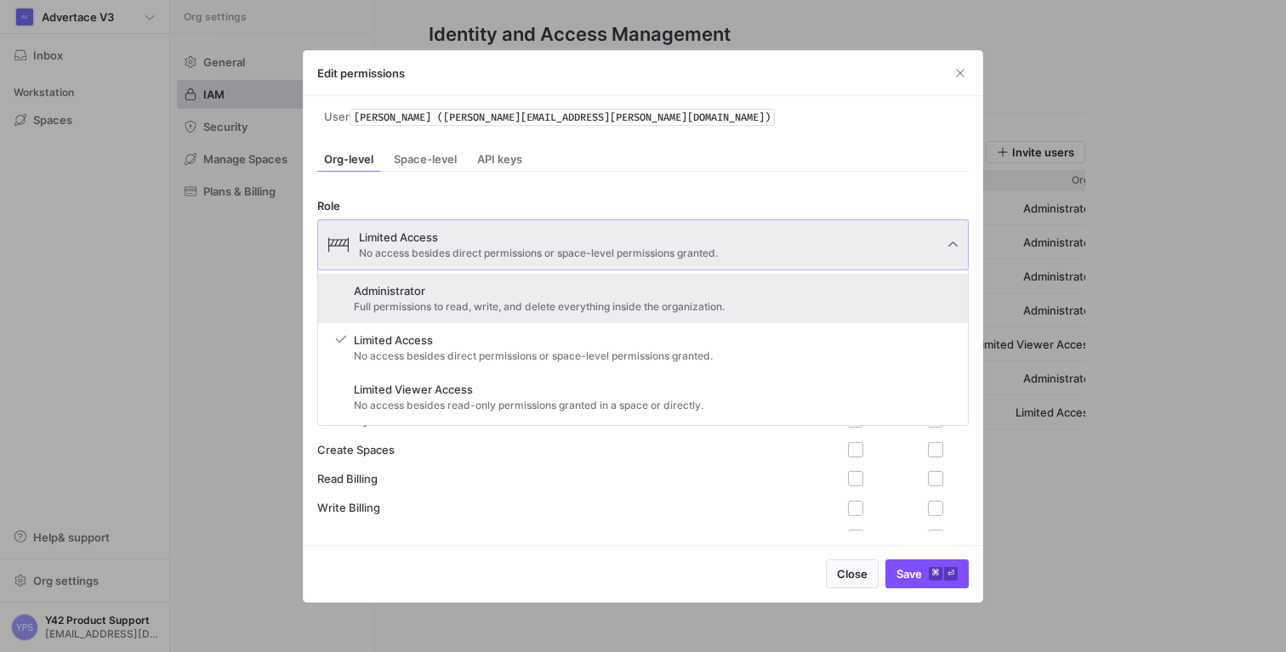
click at [424, 288] on span "Administrator" at bounding box center [539, 291] width 371 height 14
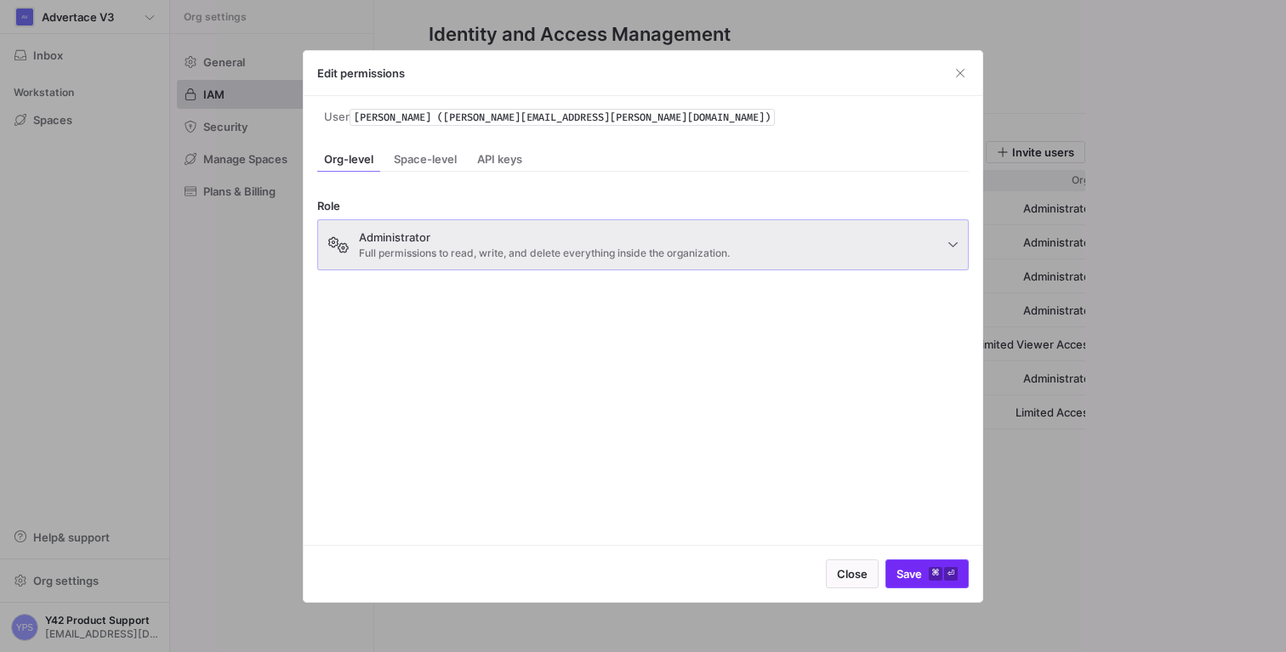
click at [910, 568] on span "Save ⌘ ⏎" at bounding box center [927, 574] width 61 height 14
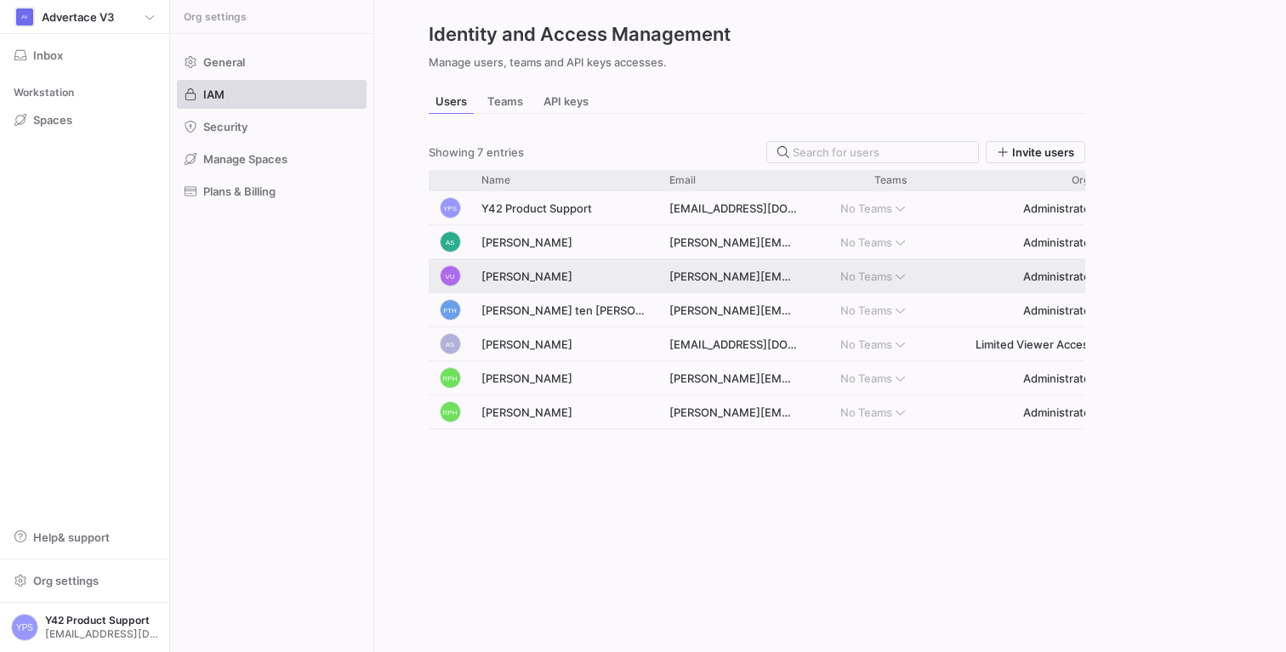
click at [518, 281] on div "[PERSON_NAME]" at bounding box center [565, 275] width 188 height 33
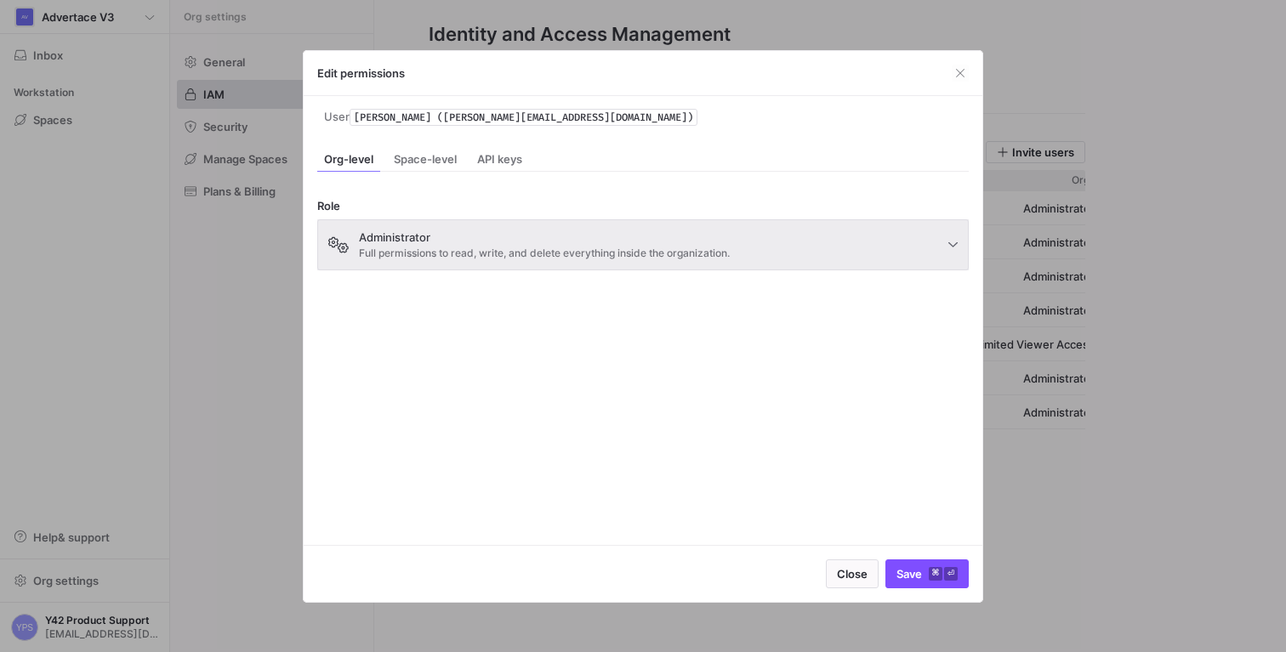
click at [491, 240] on span "Administrator" at bounding box center [544, 238] width 371 height 14
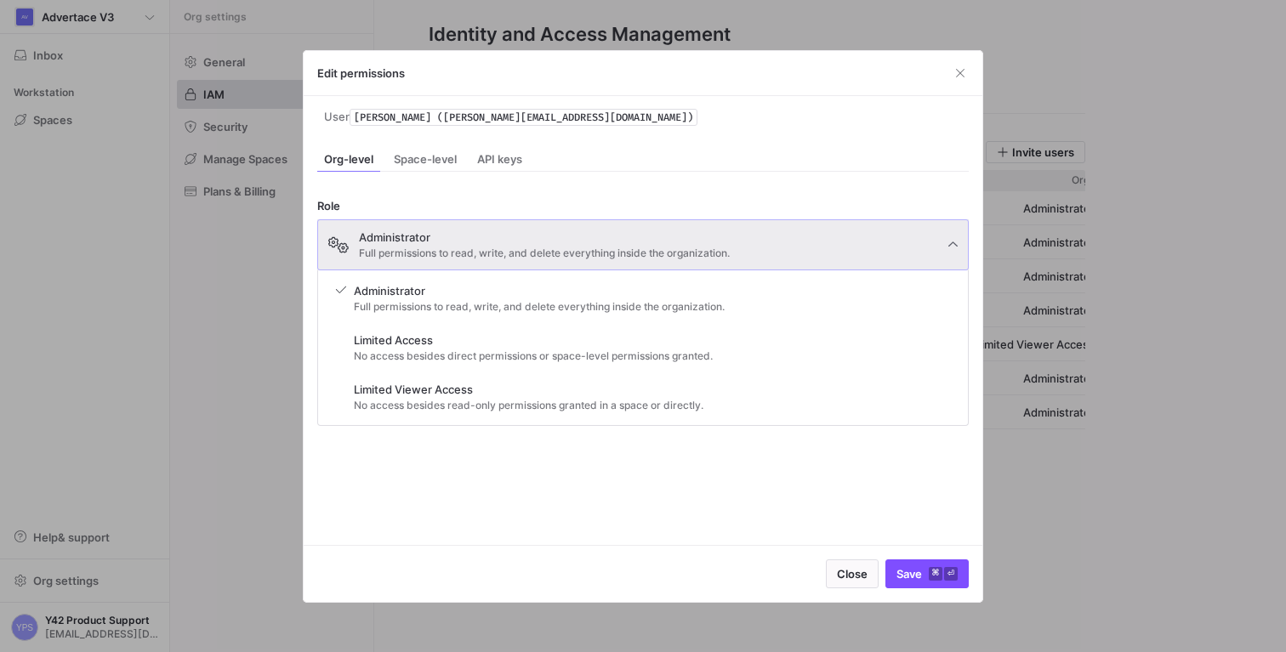
drag, startPoint x: 436, startPoint y: 184, endPoint x: 426, endPoint y: 184, distance: 9.4
click at [436, 184] on div at bounding box center [643, 326] width 1286 height 652
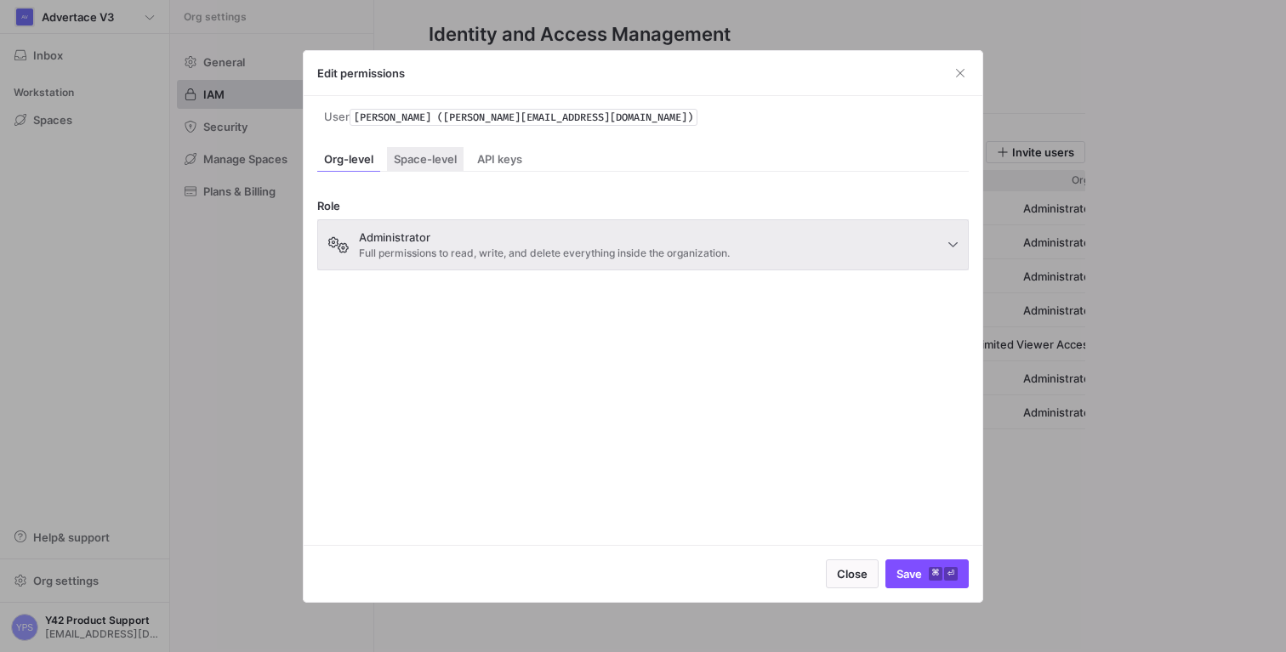
click at [419, 164] on span "Space-level" at bounding box center [425, 159] width 63 height 11
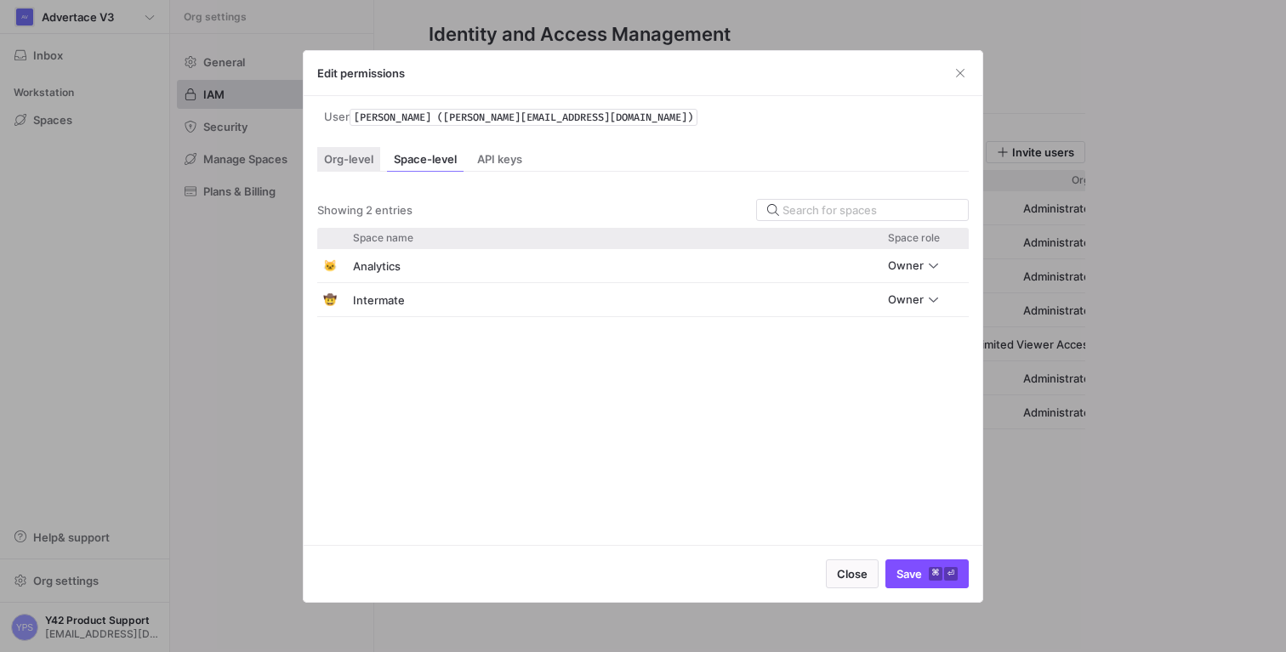
click at [338, 160] on span "Org-level" at bounding box center [348, 159] width 49 height 11
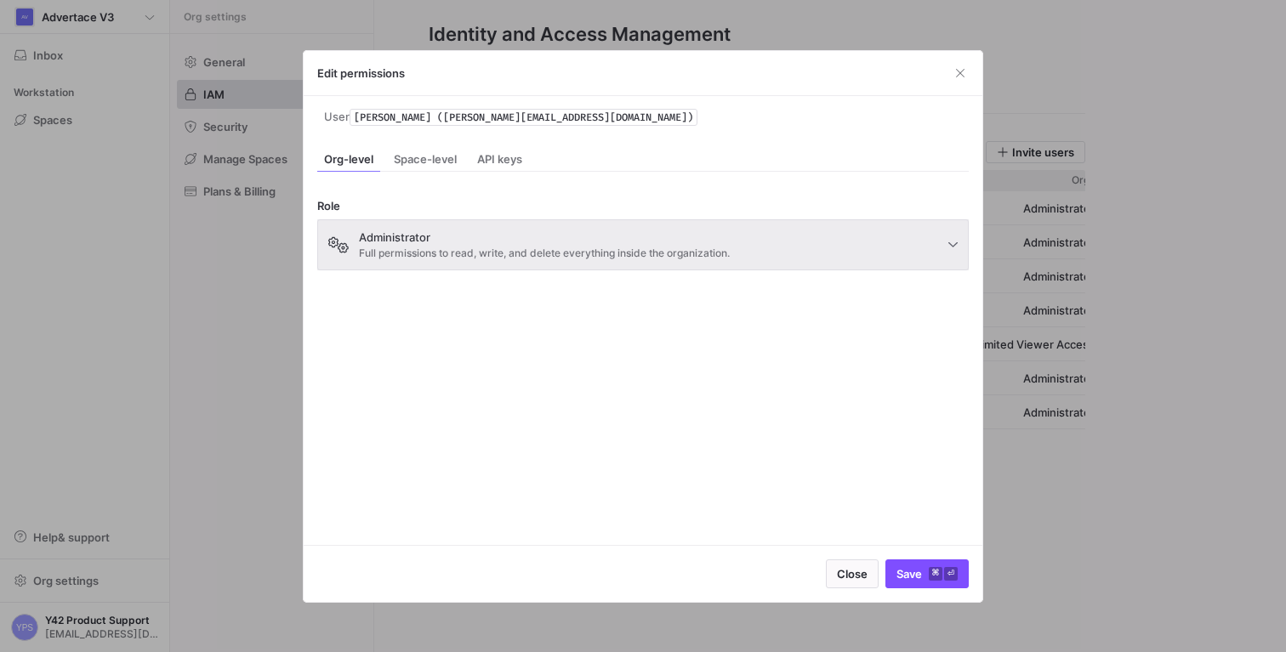
click at [452, 243] on span "Administrator" at bounding box center [544, 238] width 371 height 14
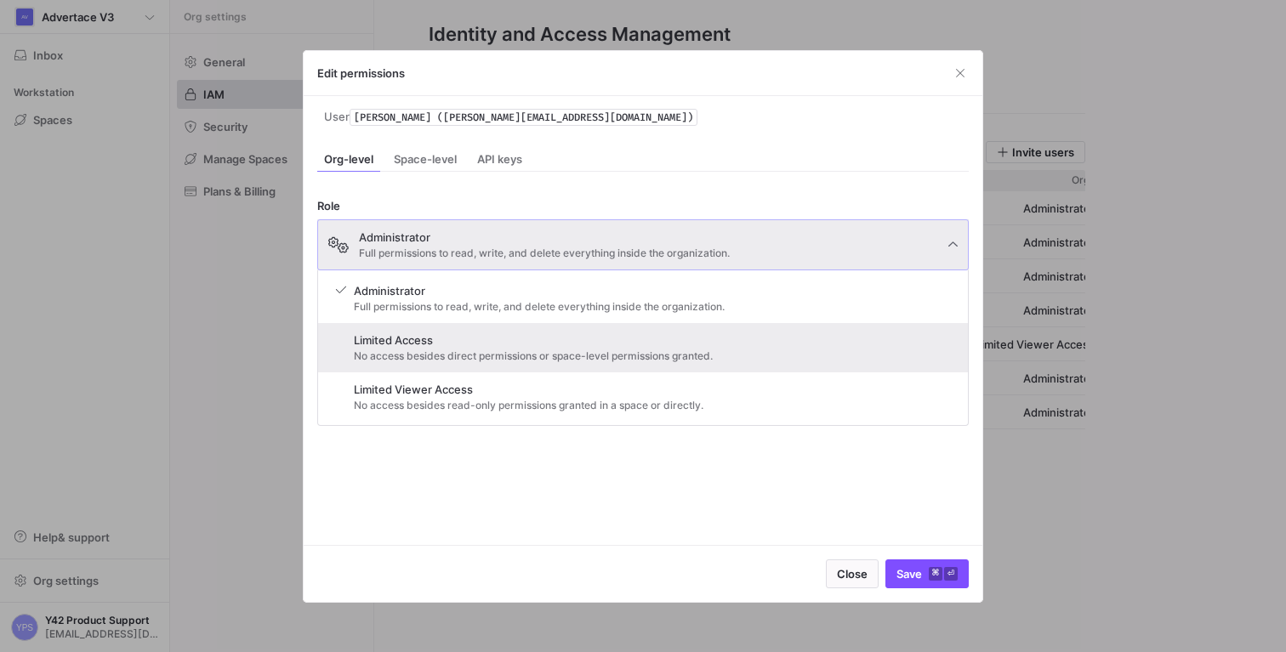
click at [410, 332] on div "Limited Access No access besides direct permissions or space-level permissions …" at bounding box center [524, 347] width 398 height 49
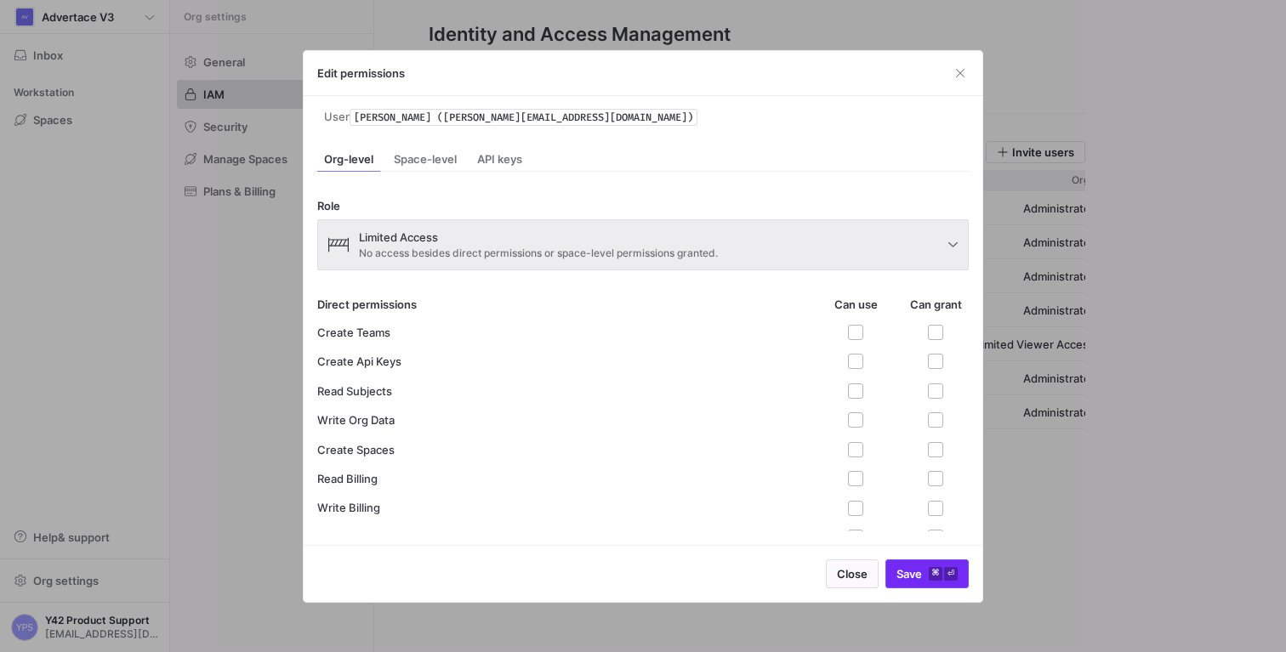
click at [909, 580] on span "submit" at bounding box center [927, 574] width 82 height 27
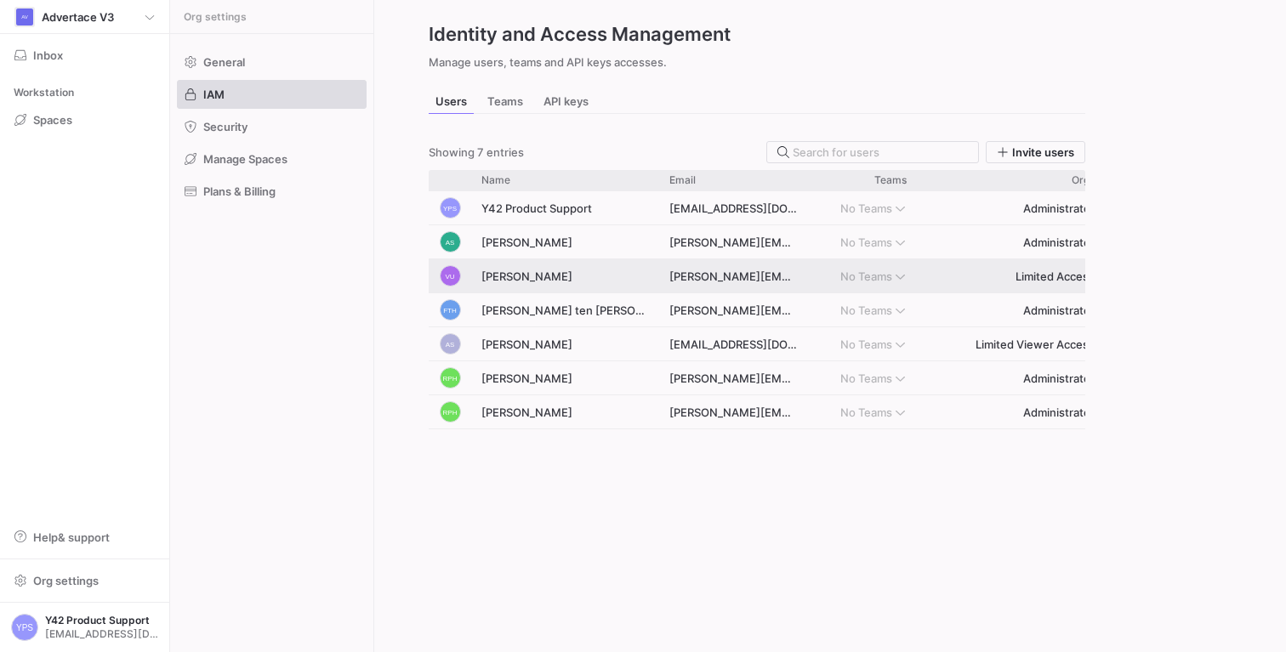
click at [538, 269] on div "[PERSON_NAME]" at bounding box center [565, 275] width 188 height 33
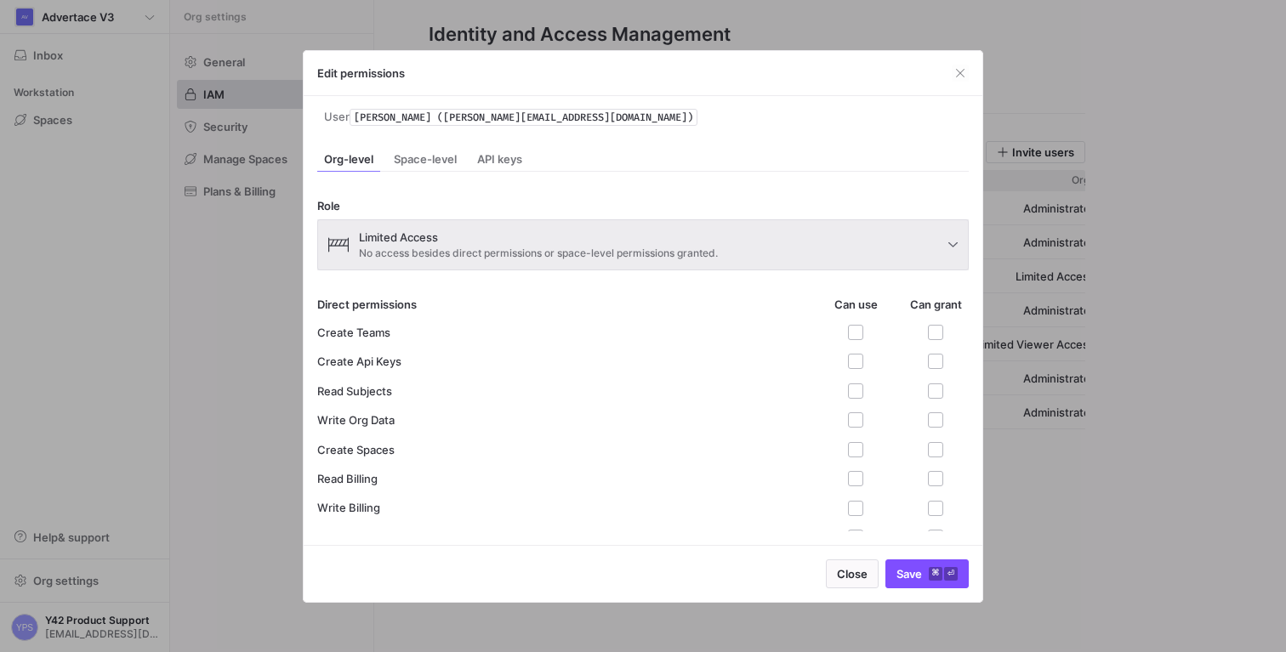
click at [448, 242] on span "Limited Access" at bounding box center [538, 238] width 359 height 14
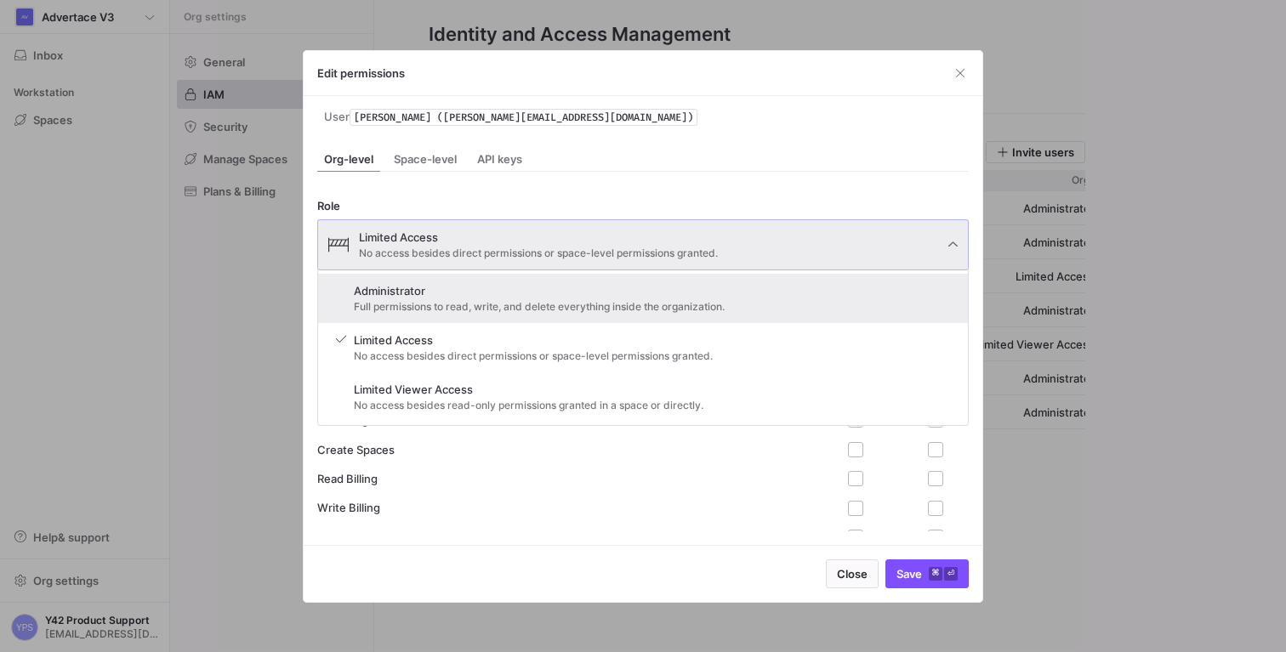
click at [414, 281] on div "Administrator Full permissions to read, write, and delete everything inside the…" at bounding box center [530, 298] width 410 height 49
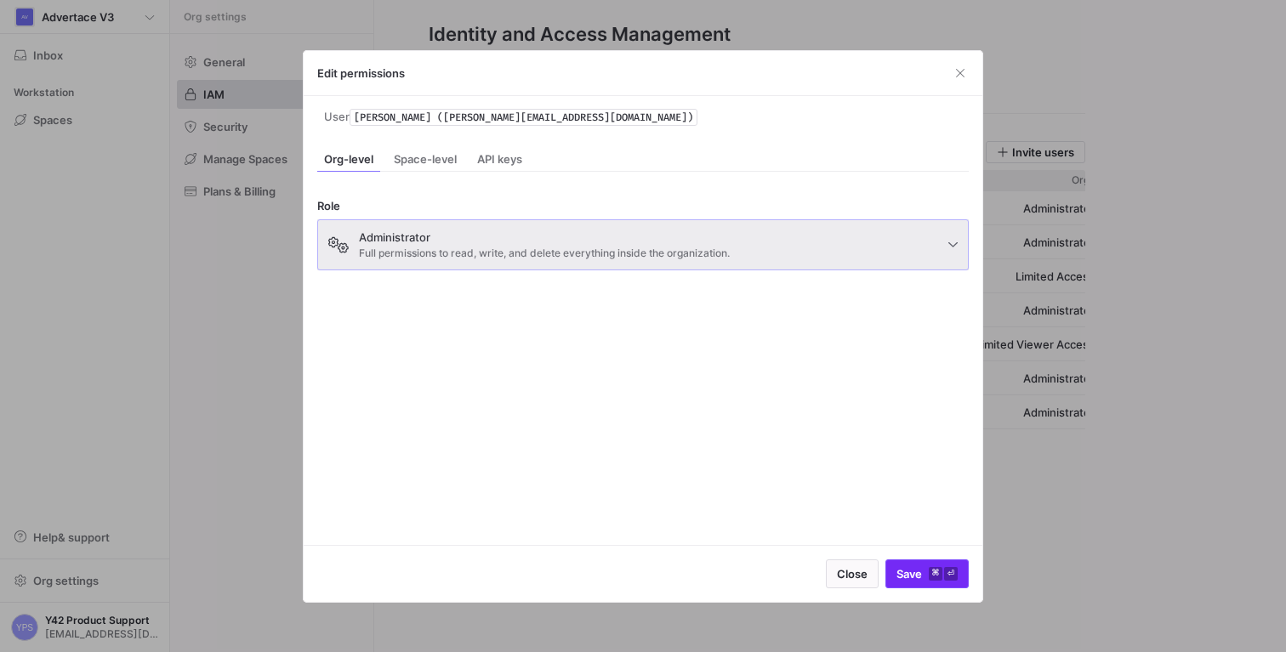
click at [916, 584] on span "submit" at bounding box center [927, 574] width 82 height 27
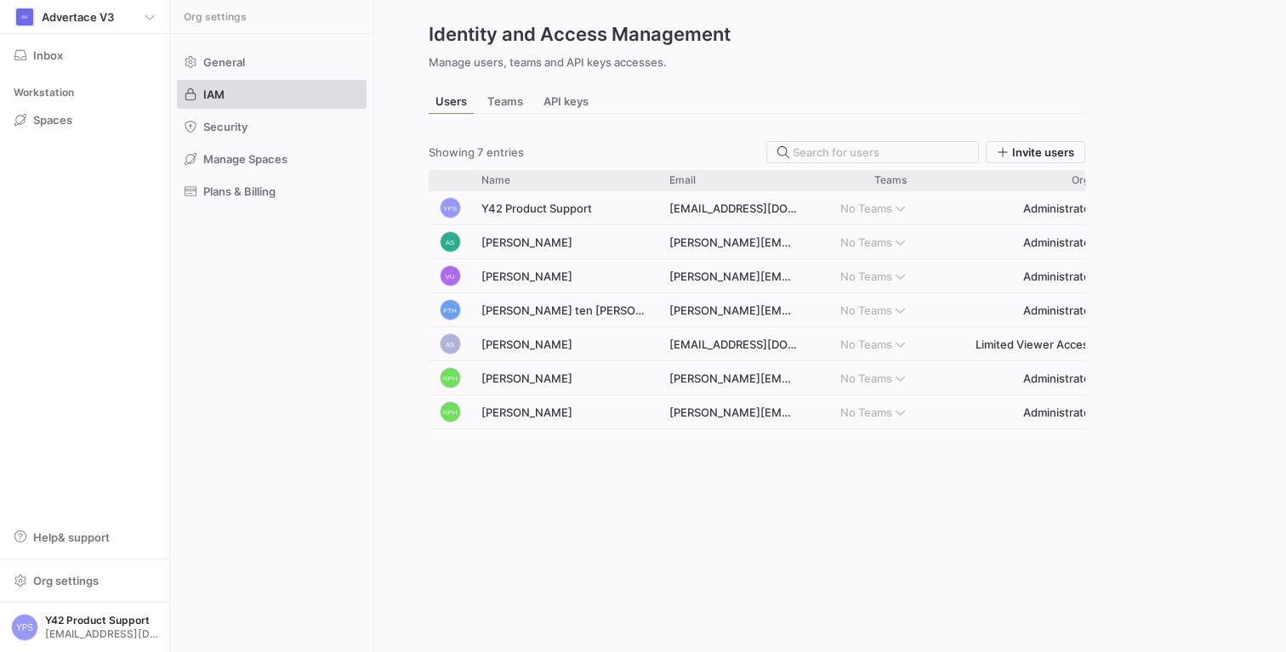
click at [915, 506] on div "YPS Y42 Product Support [EMAIL_ADDRESS][DOMAIN_NAME] No Teams Administrator AS …" at bounding box center [757, 411] width 657 height 441
